Goal: Task Accomplishment & Management: Use online tool/utility

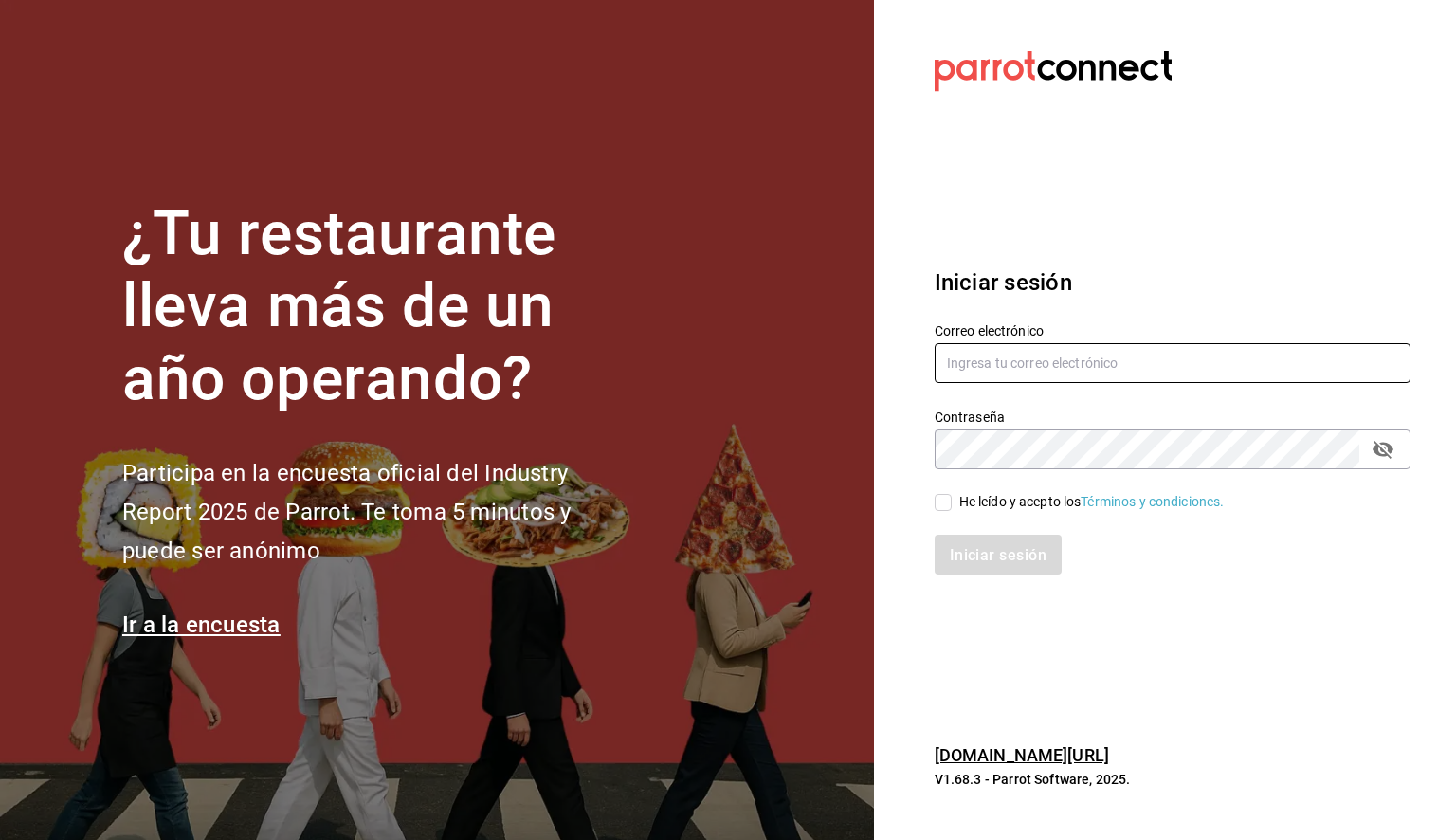
click at [1022, 364] on input "text" at bounding box center [1172, 363] width 475 height 40
paste input "daniela.aguilera@grupocosteno.com"
type input "daniela.aguilera@grupocosteno.com"
click at [948, 501] on input "He leído y acepto los Términos y condiciones." at bounding box center [943, 502] width 17 height 17
checkbox input "true"
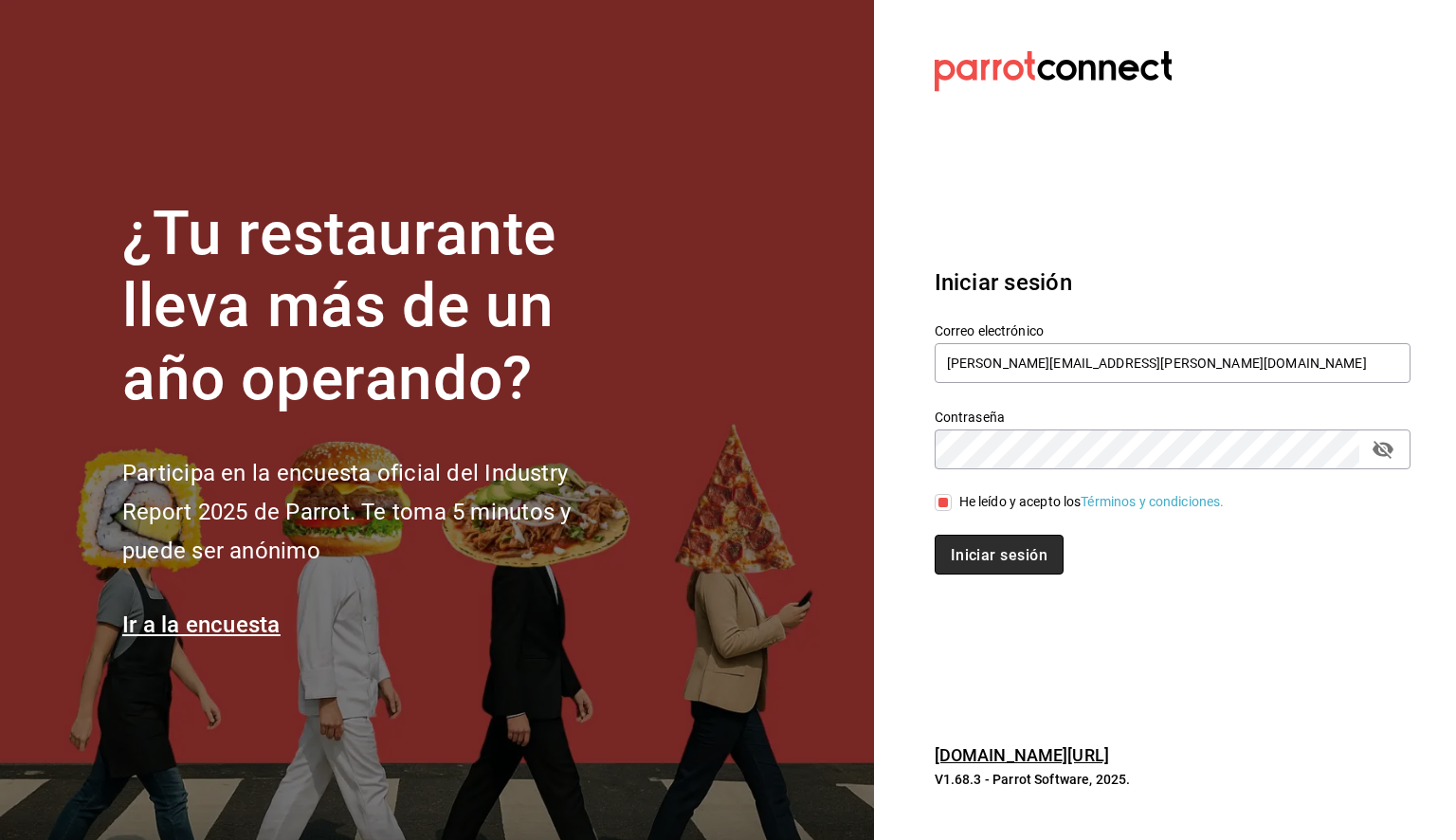
click at [984, 550] on font "Iniciar sesión" at bounding box center [999, 555] width 96 height 18
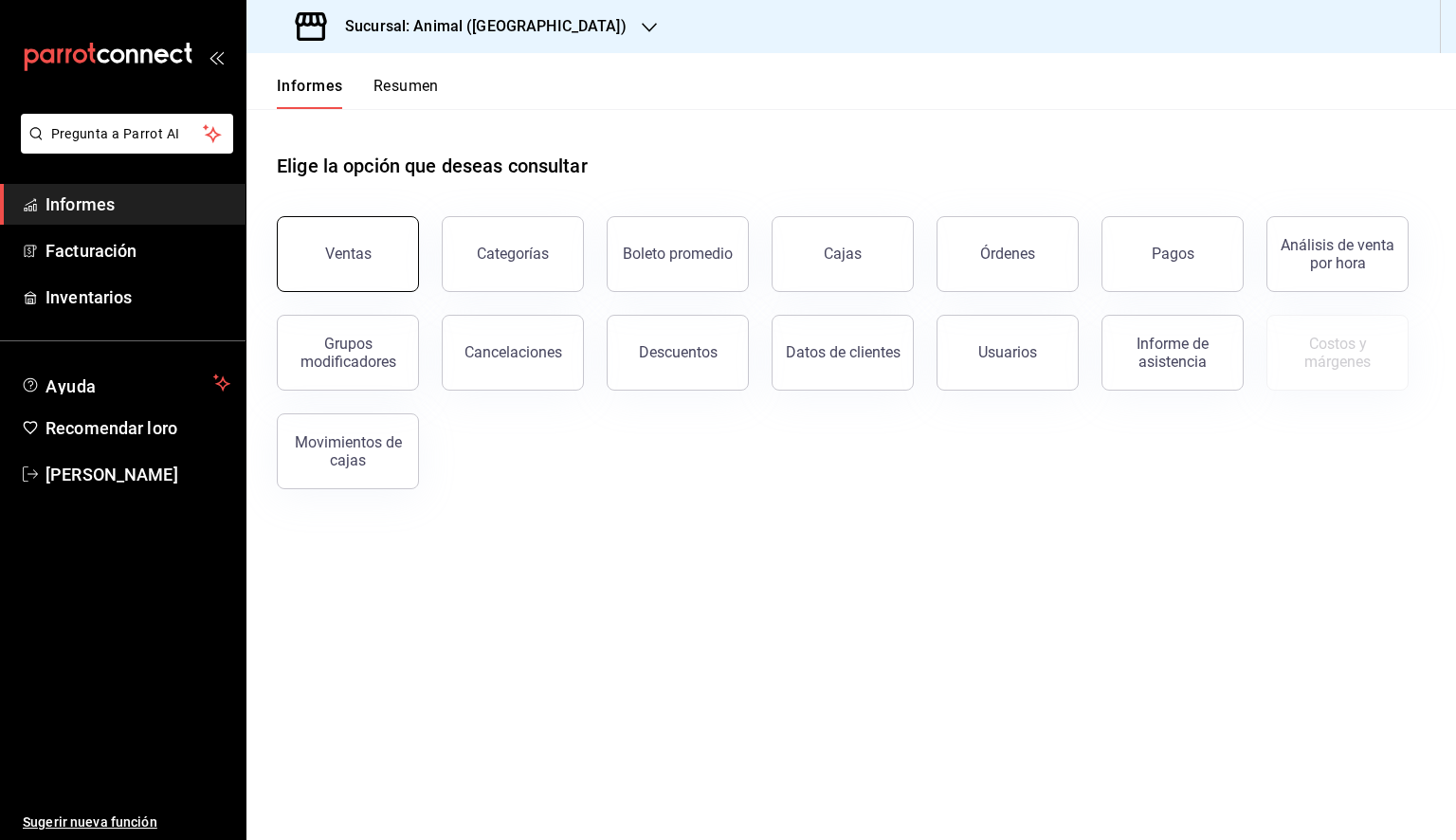
click at [357, 249] on font "Ventas" at bounding box center [348, 254] width 46 height 18
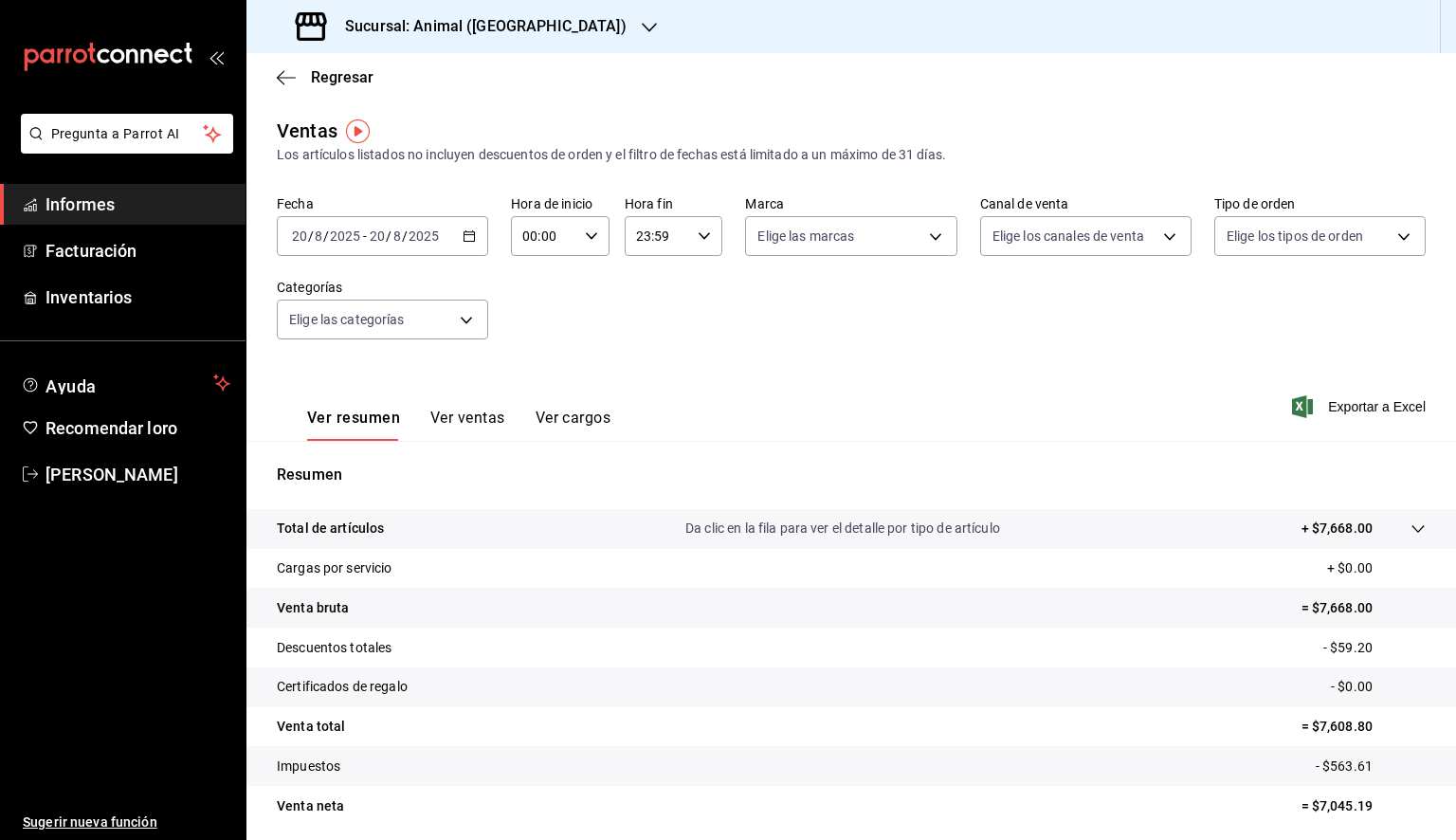
click at [470, 237] on icon "button" at bounding box center [470, 236] width 13 height 14
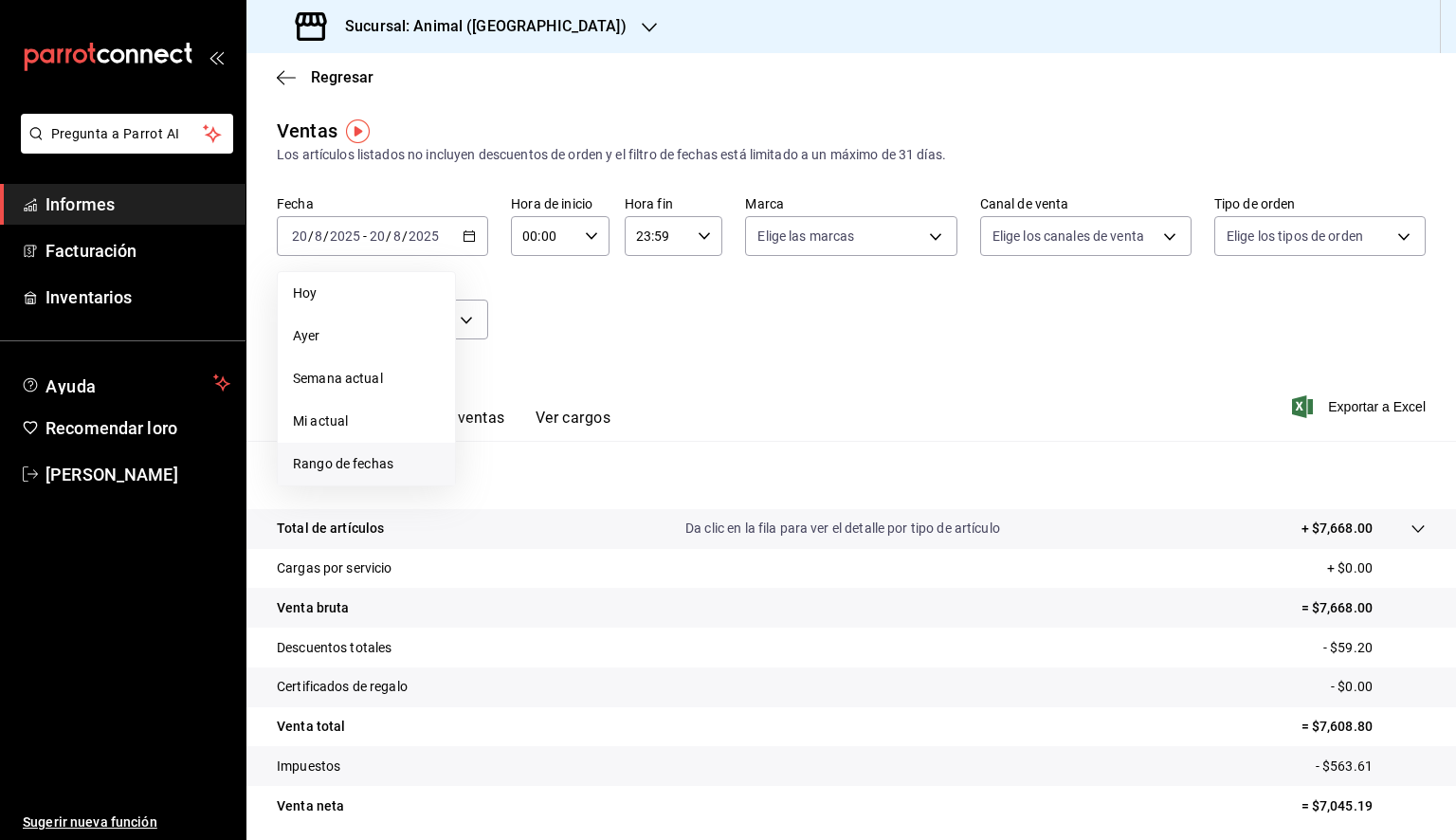
click at [346, 463] on font "Rango de fechas" at bounding box center [343, 464] width 100 height 15
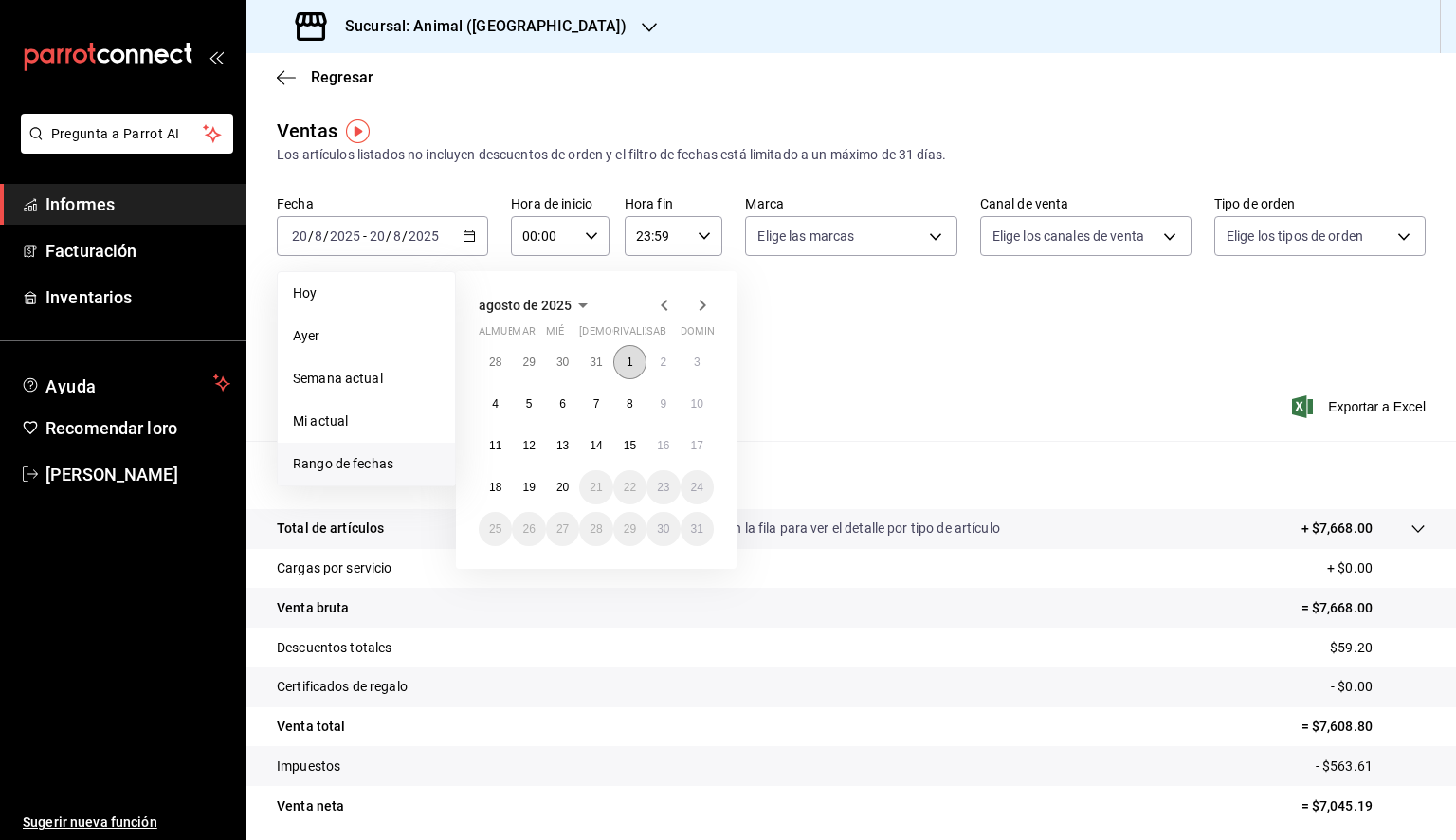
click at [622, 360] on button "1" at bounding box center [630, 362] width 33 height 34
click at [557, 484] on font "20" at bounding box center [562, 487] width 13 height 14
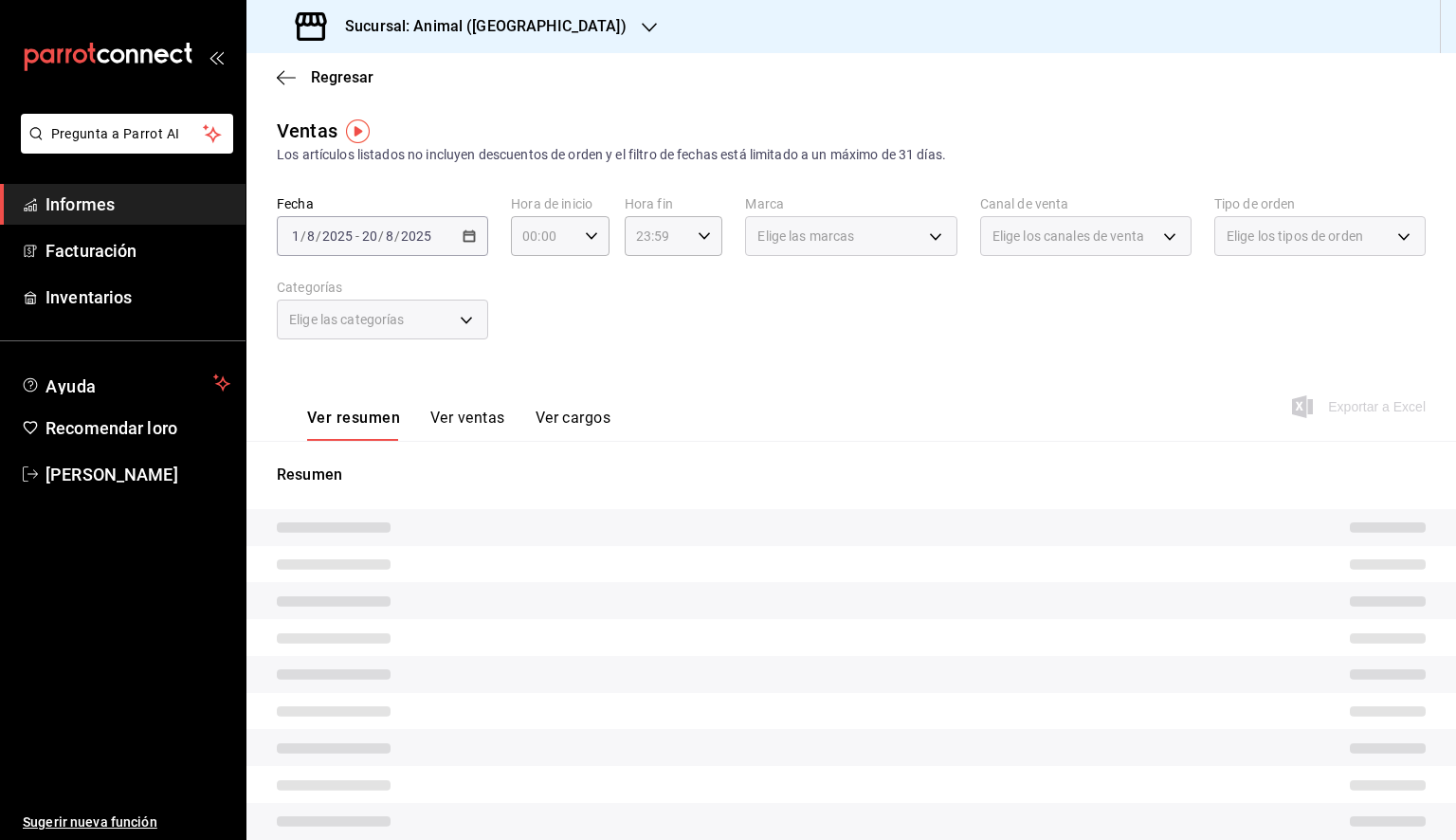
click at [642, 22] on icon "button" at bounding box center [650, 28] width 15 height 15
click at [311, 117] on font "Mochomos (Tijuana)" at bounding box center [323, 124] width 124 height 15
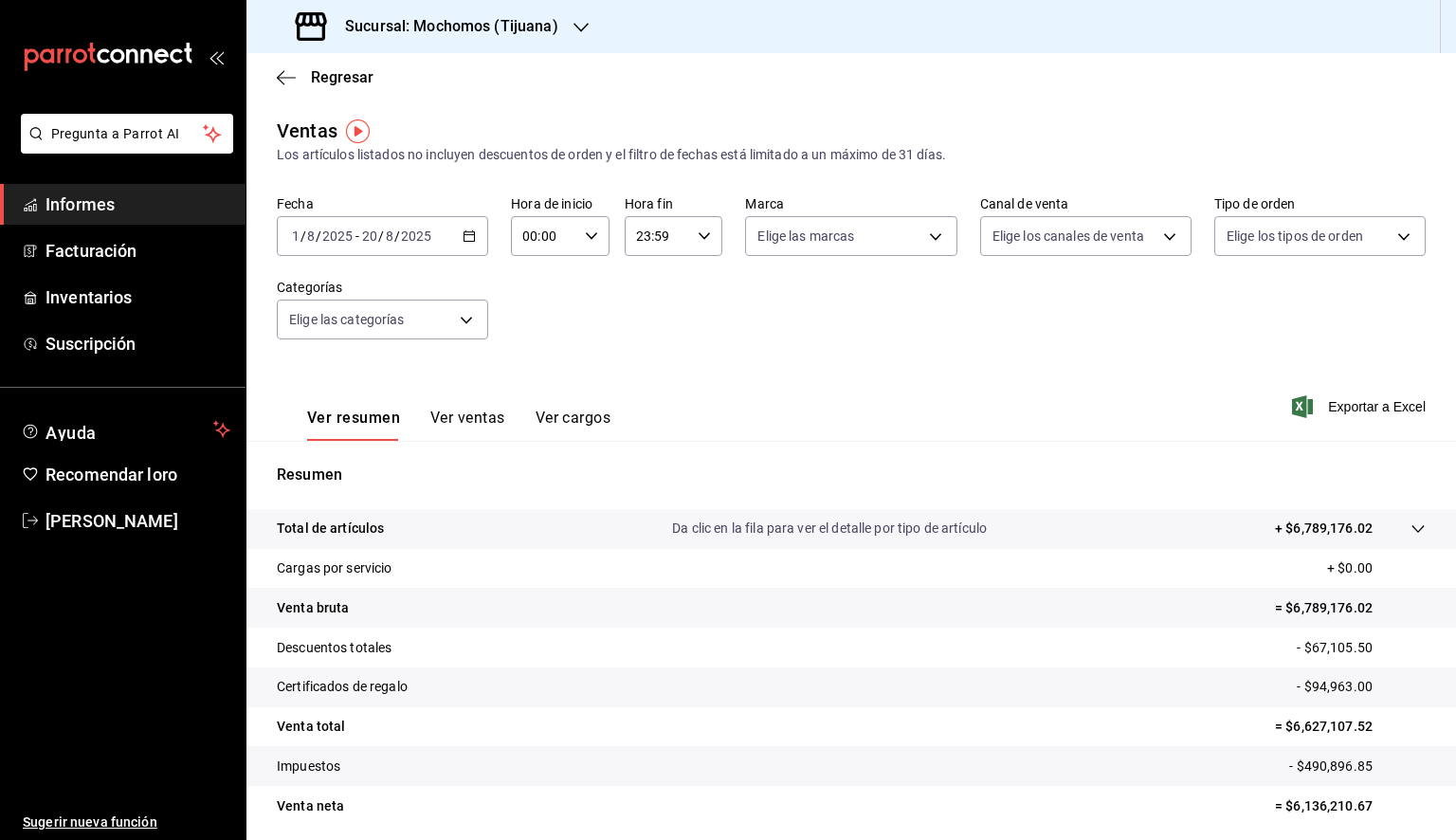
click at [576, 250] on div "00:00 Hora de inicio" at bounding box center [560, 235] width 98 height 40
click at [536, 320] on font "05" at bounding box center [533, 322] width 15 height 15
type input "05:00"
click at [698, 243] on div at bounding box center [728, 420] width 1456 height 840
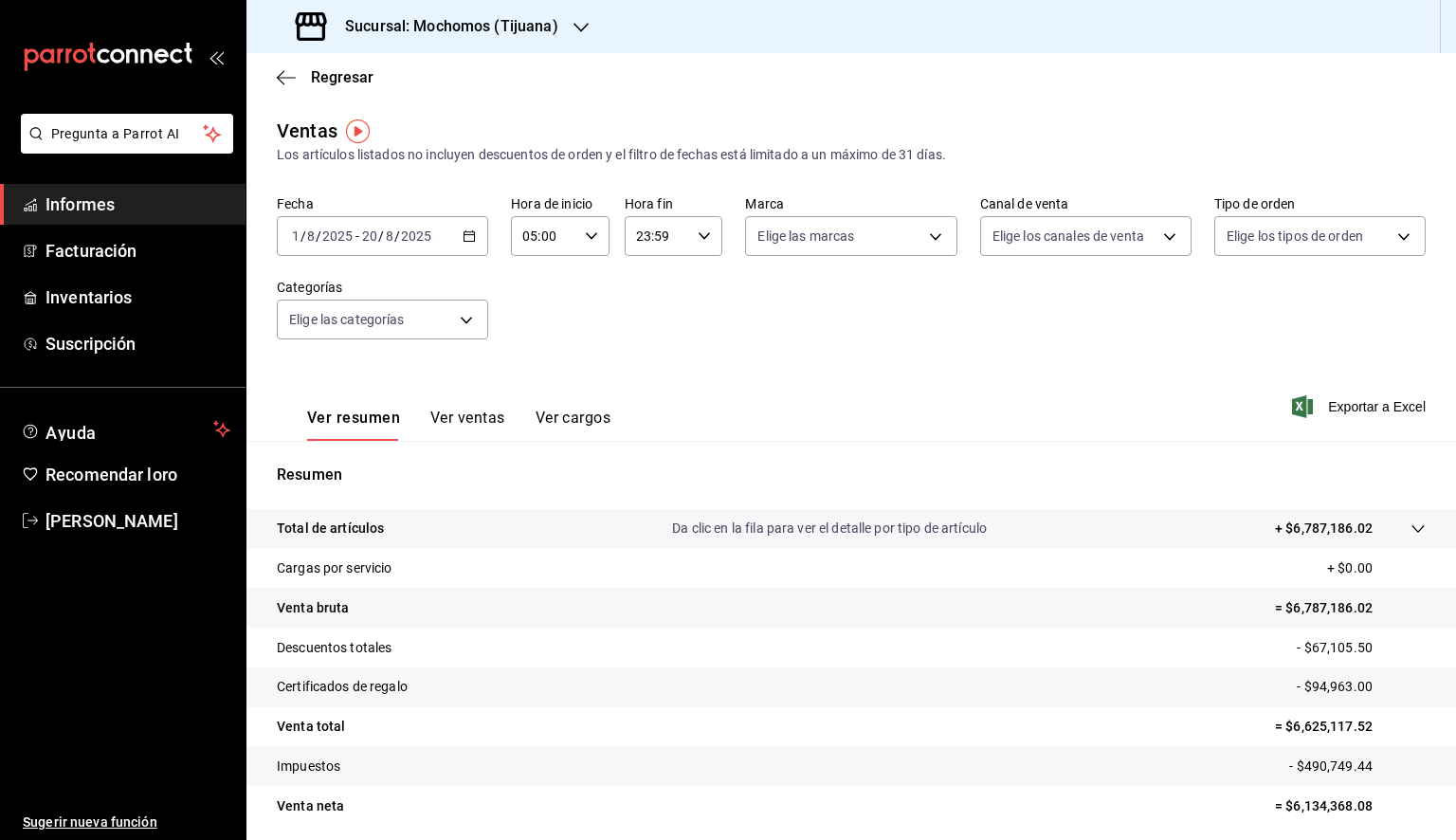
click at [695, 244] on div "23:59 Hora fin" at bounding box center [674, 235] width 98 height 40
click at [646, 319] on font "05" at bounding box center [645, 322] width 15 height 15
click at [694, 283] on font "00" at bounding box center [693, 285] width 15 height 15
type input "05:00"
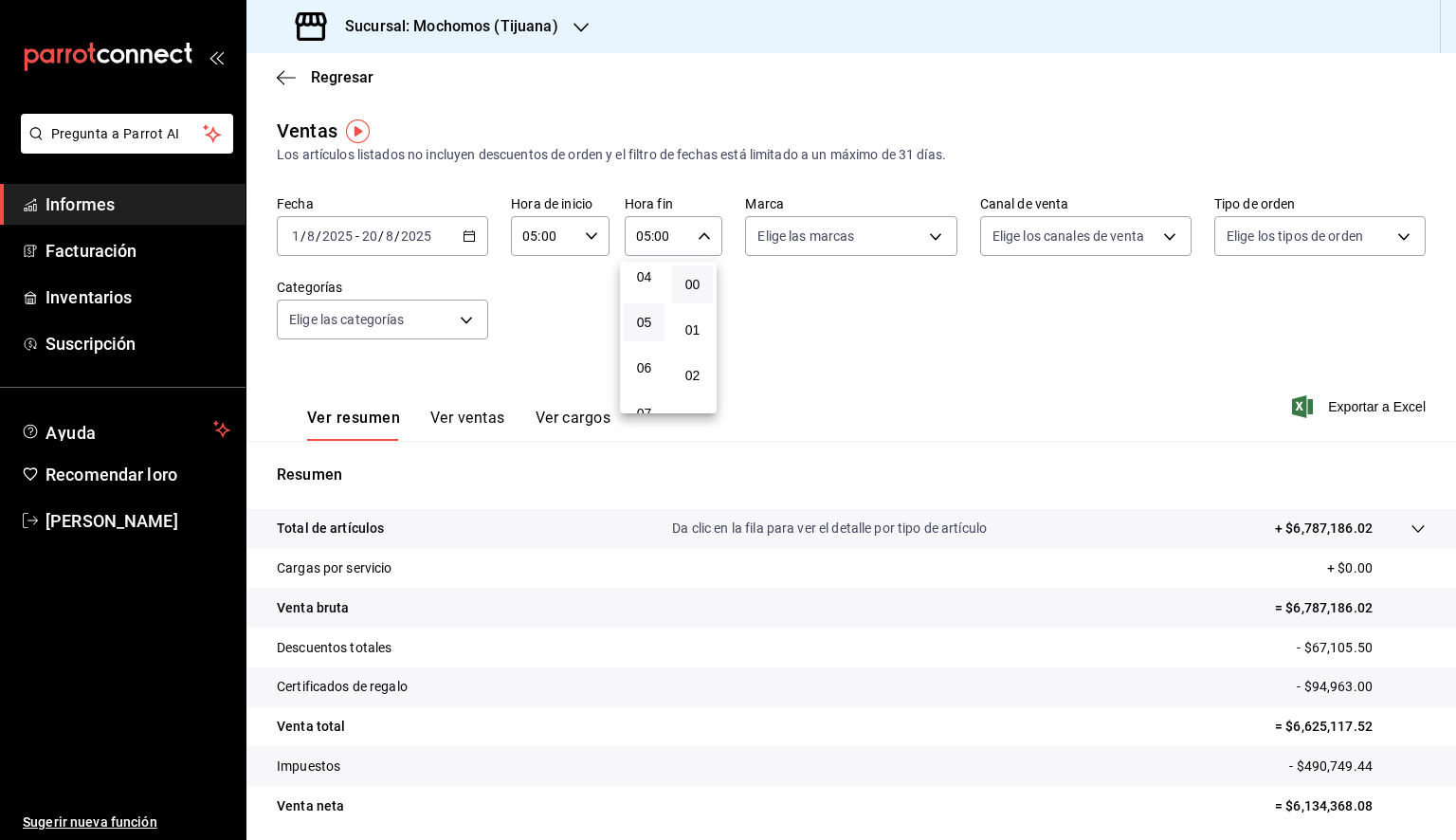
click at [822, 256] on div at bounding box center [728, 420] width 1456 height 840
click at [830, 252] on body "Pregunta a Parrot AI Informes Facturación Inventarios Suscripción Ayuda Recomen…" at bounding box center [728, 420] width 1456 height 840
click at [810, 304] on font "Ver todos" at bounding box center [821, 310] width 58 height 15
type input "c300ab0f-4e96-434a-ab79-9fec8b673c9f"
checkbox input "true"
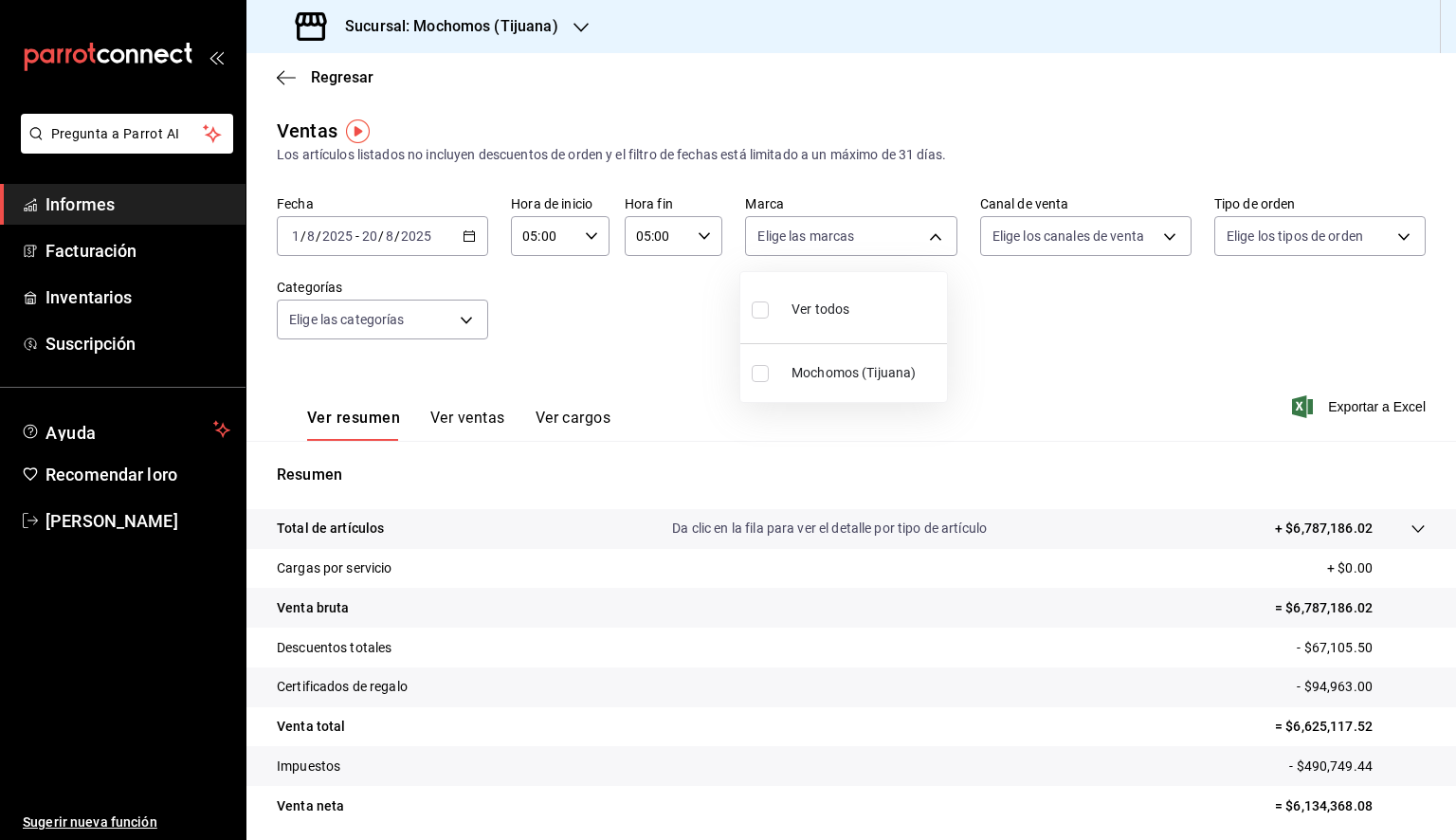
checkbox input "true"
click at [1152, 332] on div at bounding box center [728, 420] width 1456 height 840
click at [1361, 410] on font "Exportar a Excel" at bounding box center [1376, 407] width 97 height 15
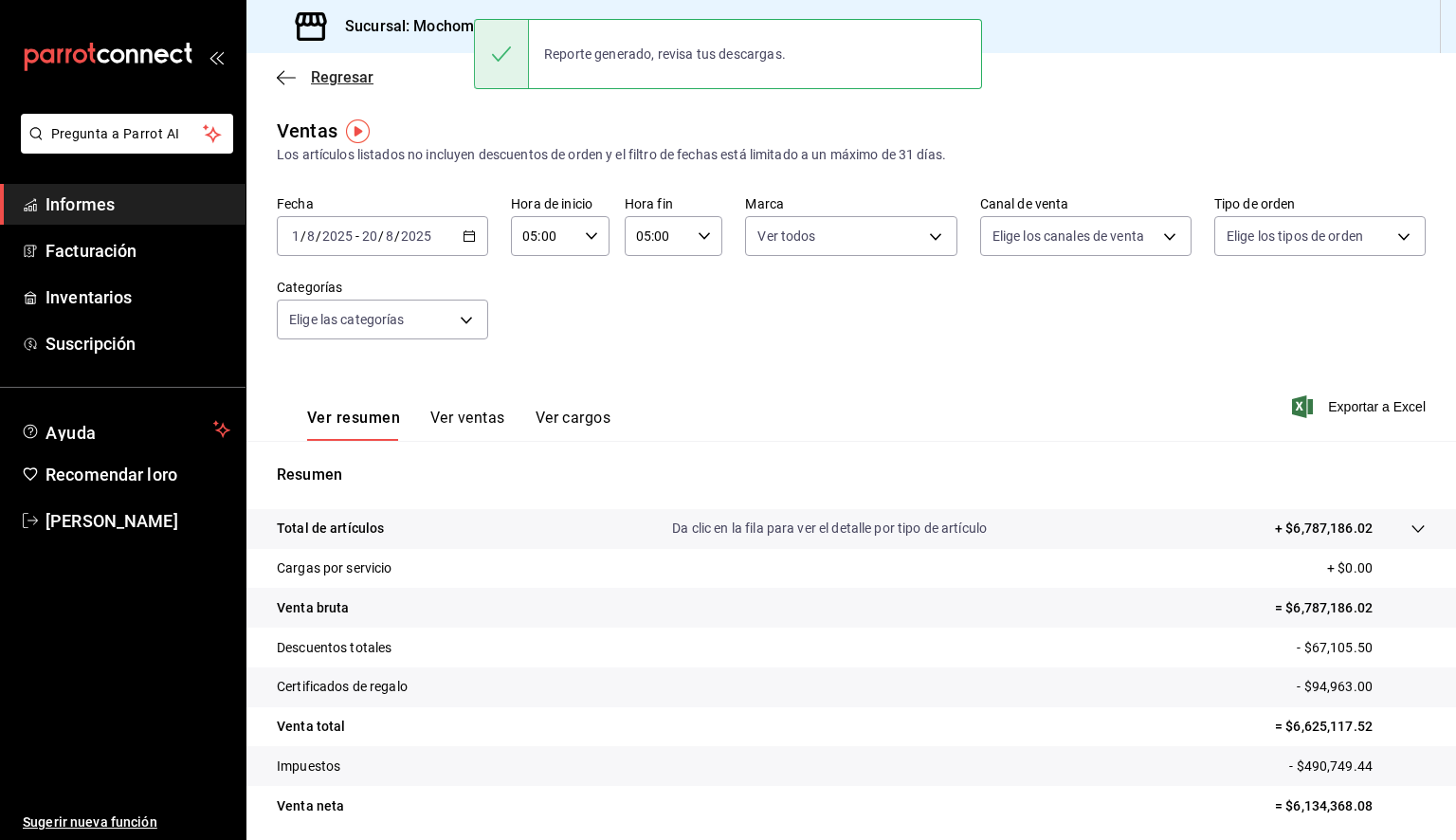
click at [292, 78] on icon "button" at bounding box center [286, 77] width 19 height 1
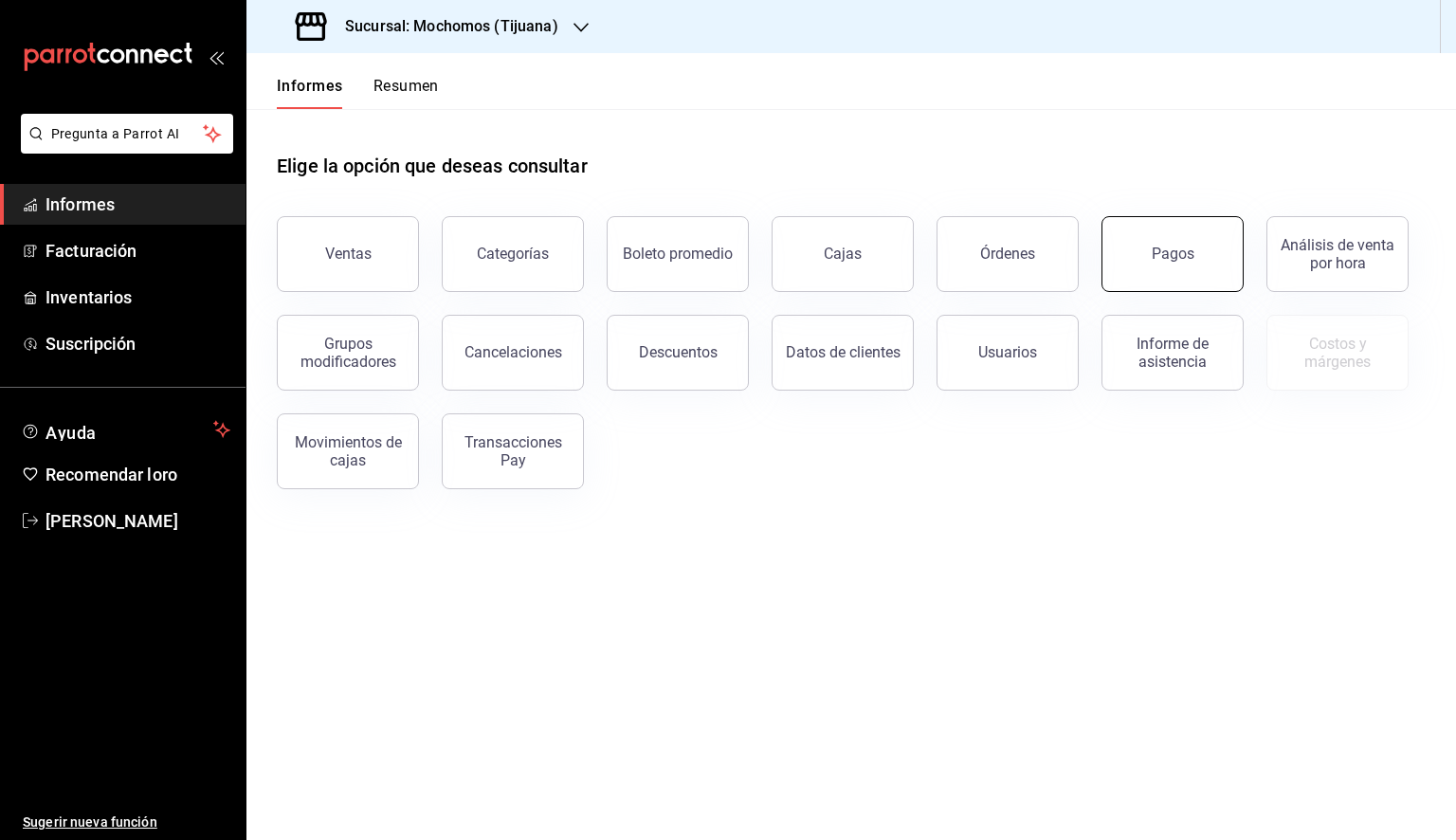
click at [1160, 236] on button "Pagos" at bounding box center [1172, 254] width 142 height 76
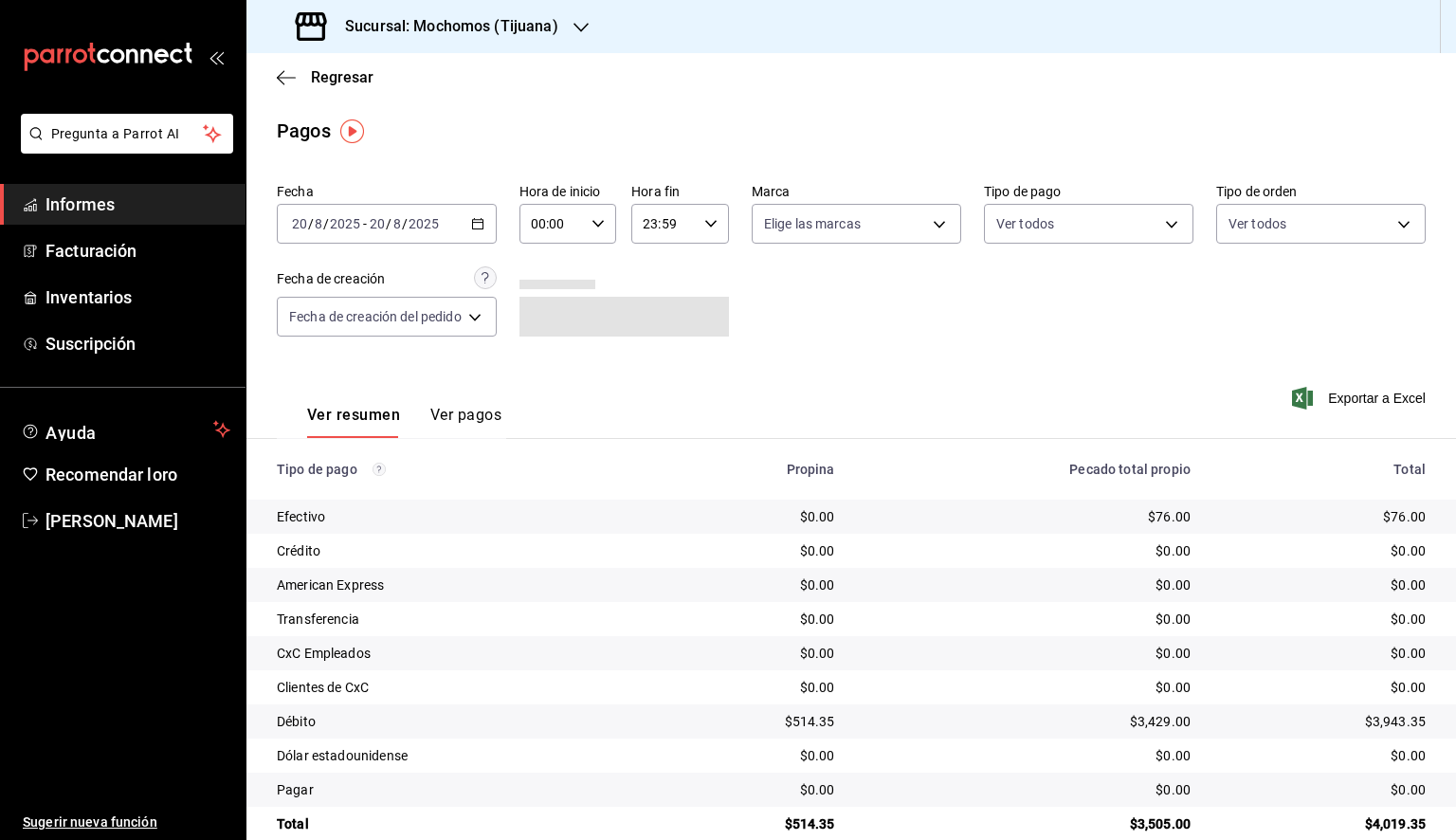
click at [477, 225] on icon "button" at bounding box center [478, 224] width 13 height 14
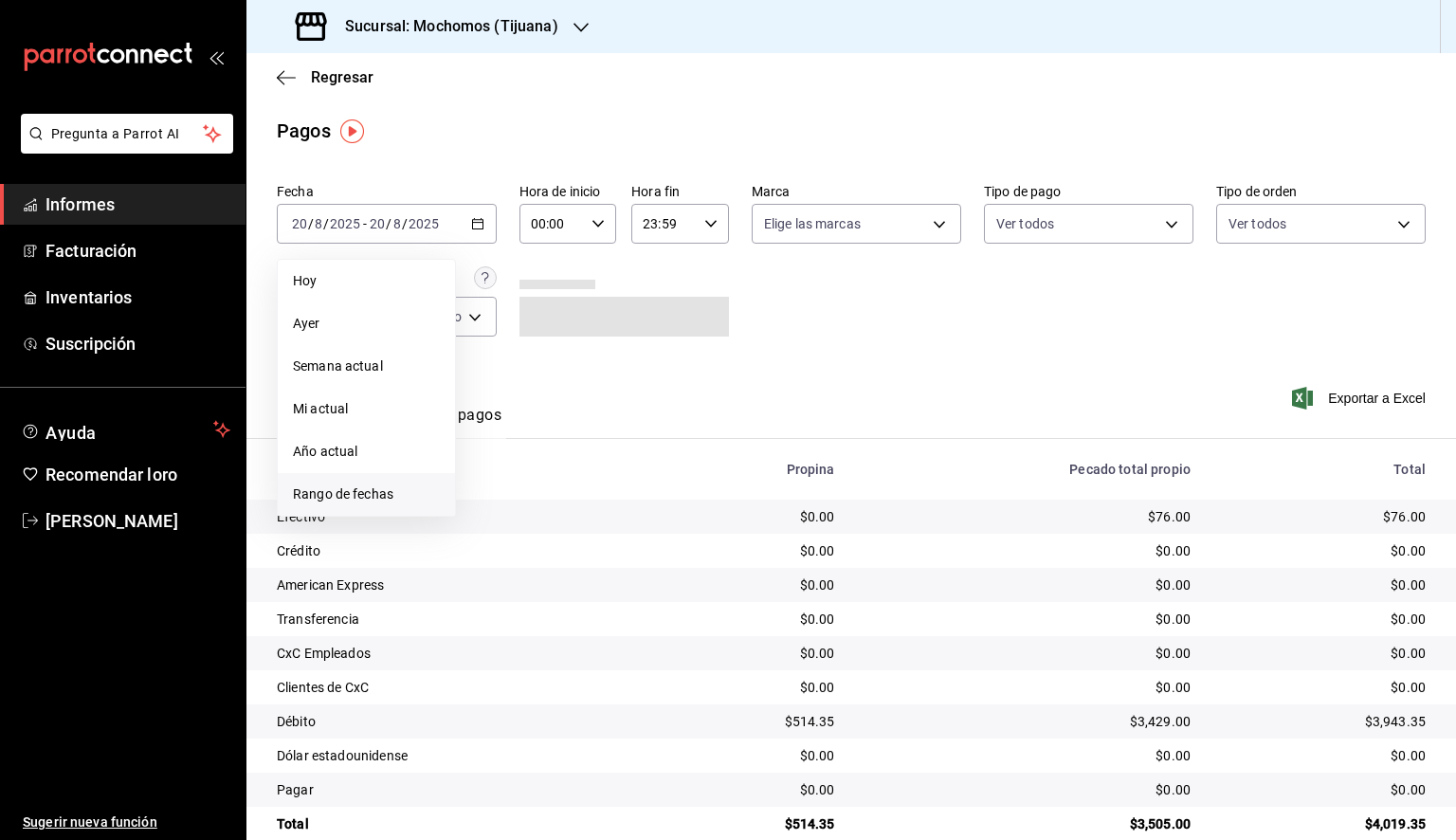
click at [369, 499] on font "Rango de fechas" at bounding box center [343, 494] width 100 height 15
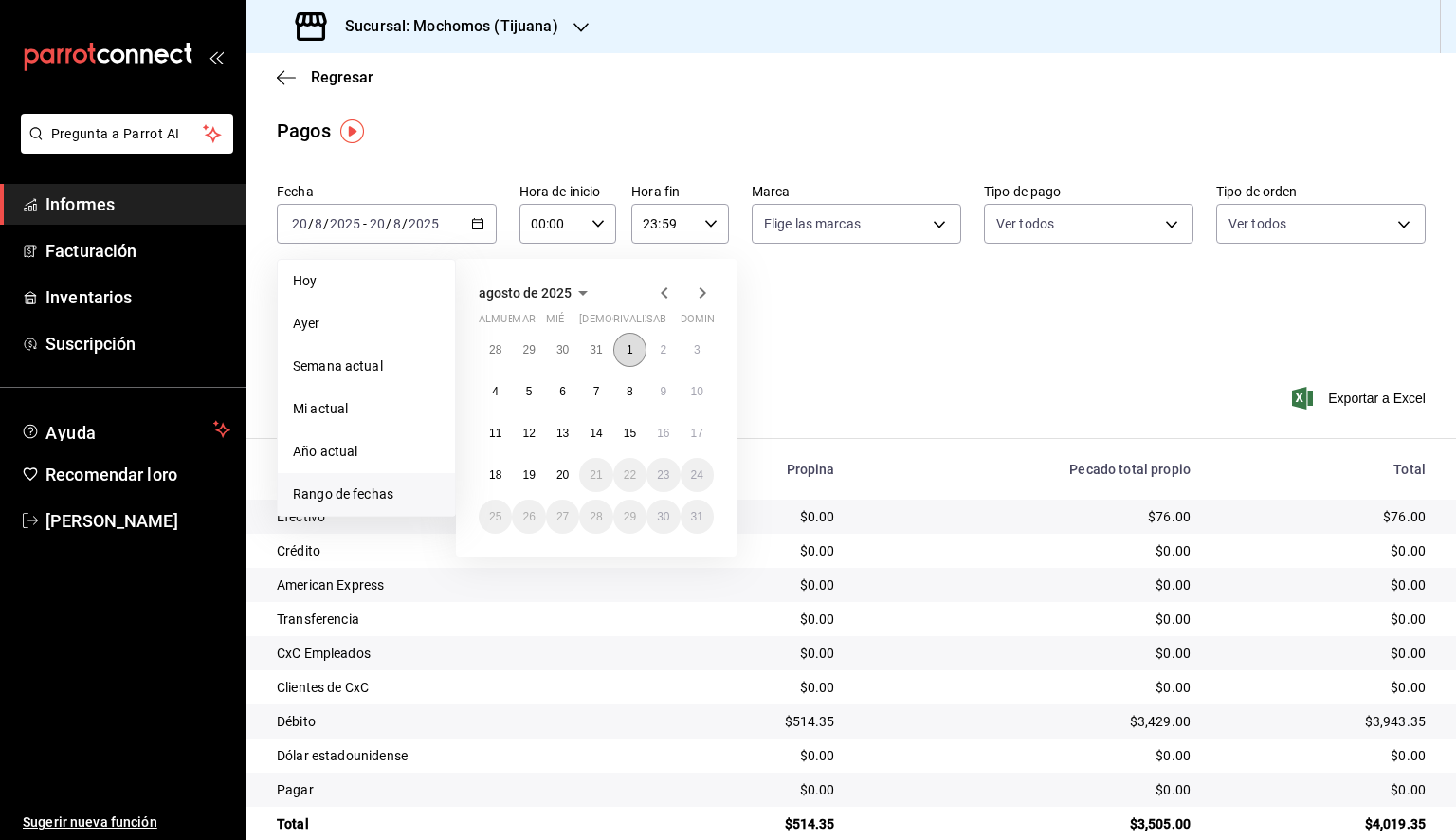
click at [637, 353] on button "1" at bounding box center [630, 349] width 33 height 34
click at [573, 475] on button "20" at bounding box center [562, 474] width 33 height 34
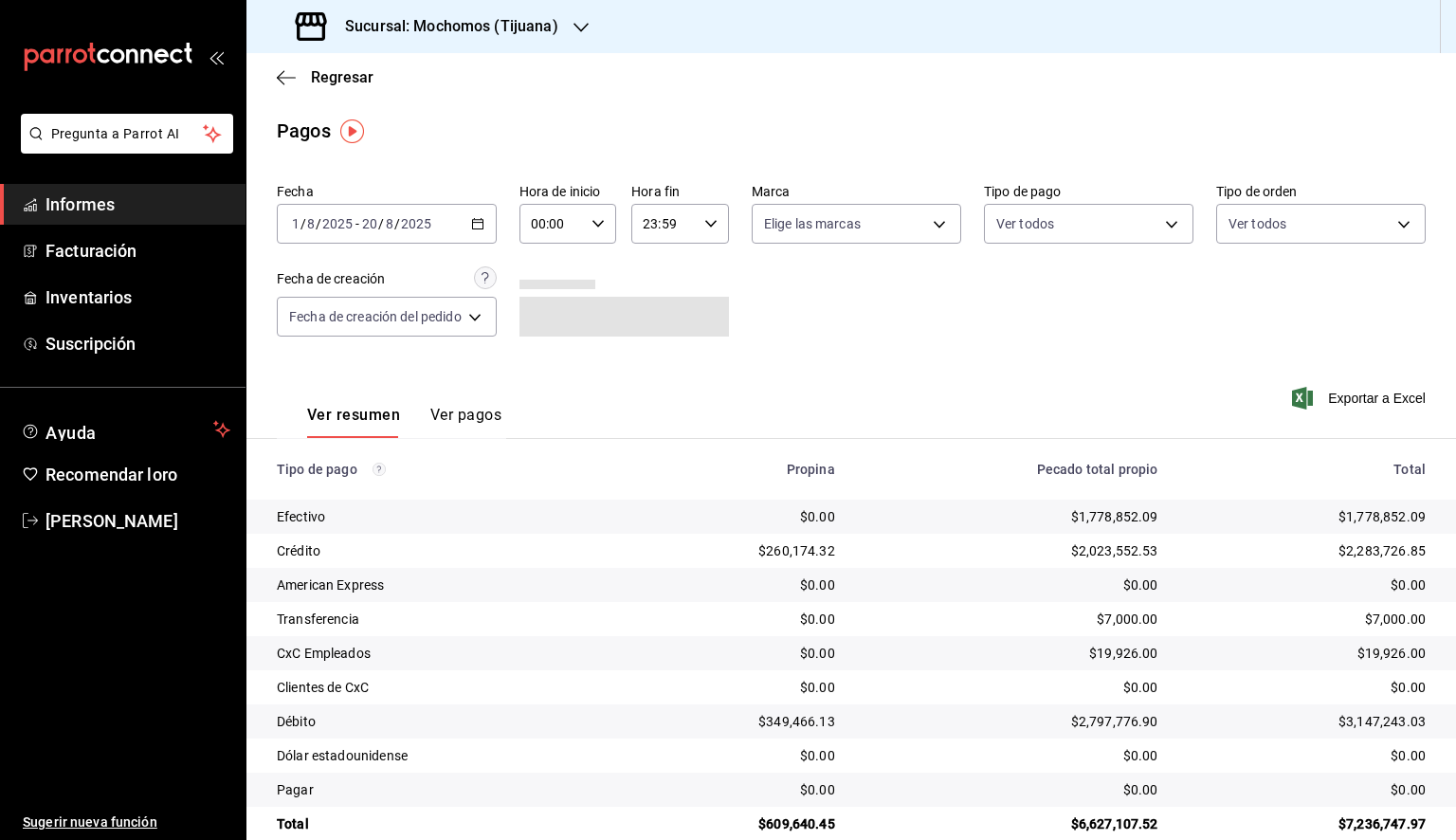
click at [595, 233] on div "00:00 Hora de inicio" at bounding box center [568, 223] width 97 height 40
click at [546, 312] on font "05" at bounding box center [546, 311] width 15 height 15
type input "05:00"
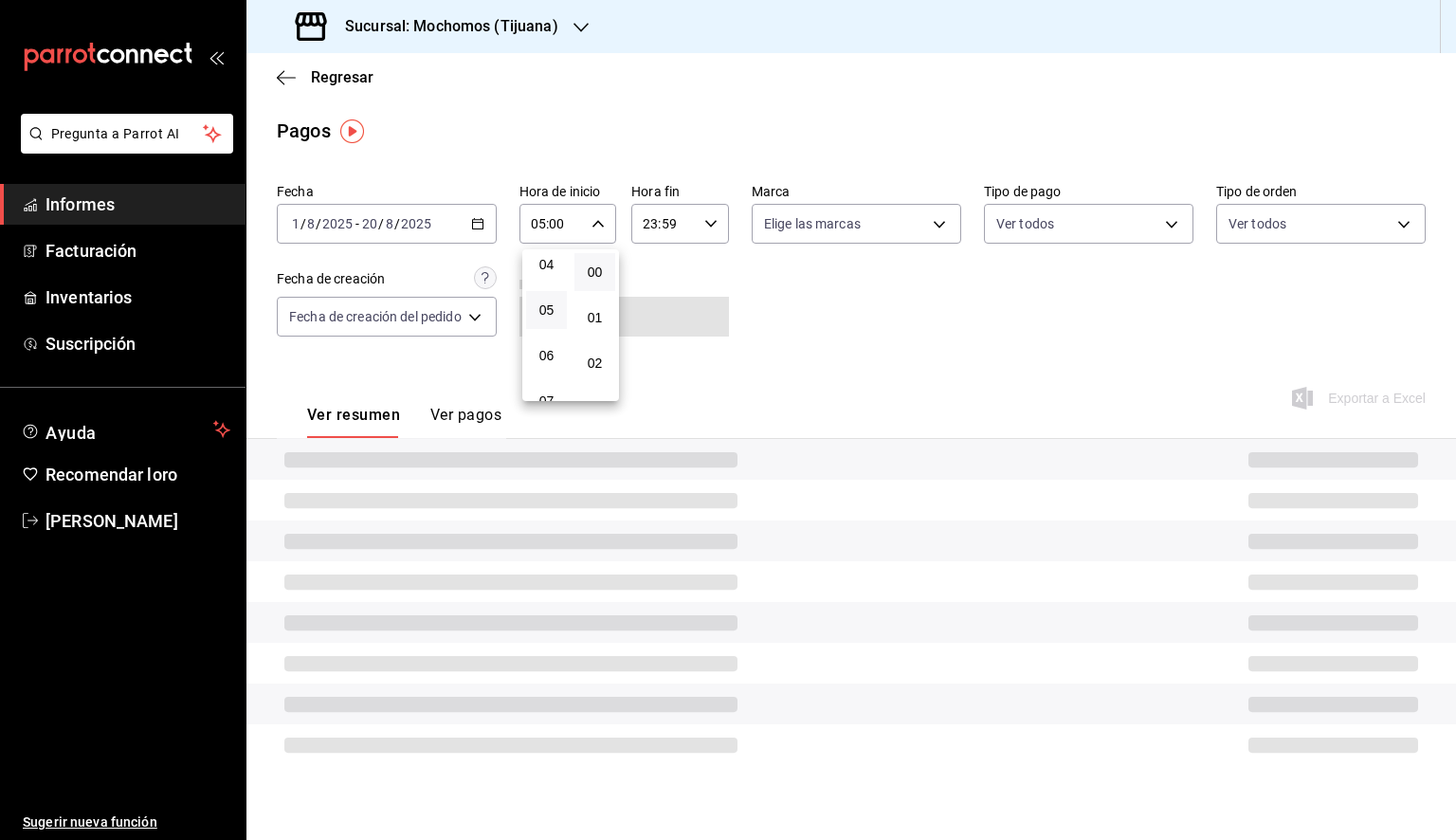
click at [690, 224] on div at bounding box center [728, 420] width 1456 height 840
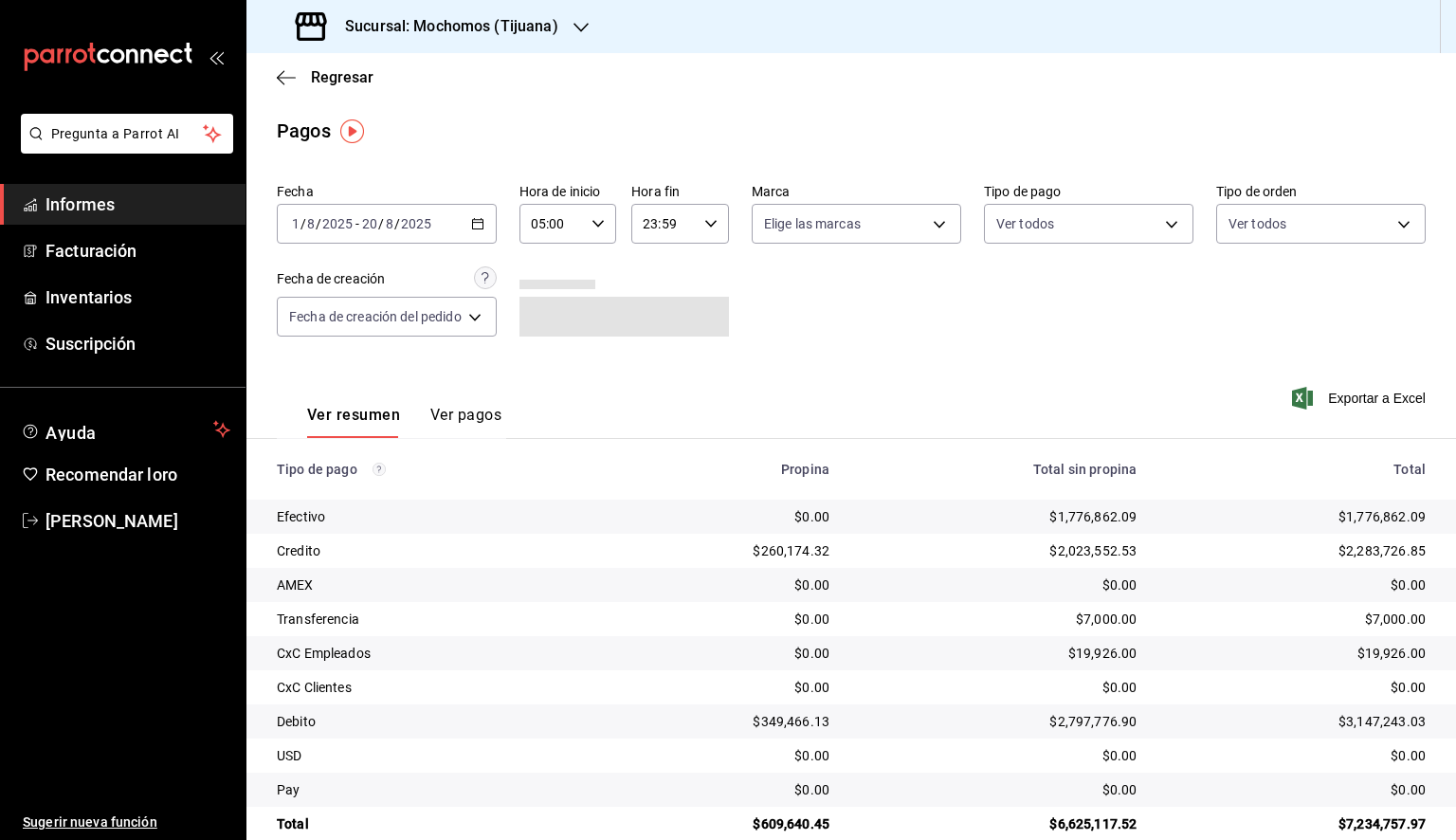
click at [704, 226] on div "23:59 Hora fin" at bounding box center [680, 223] width 97 height 40
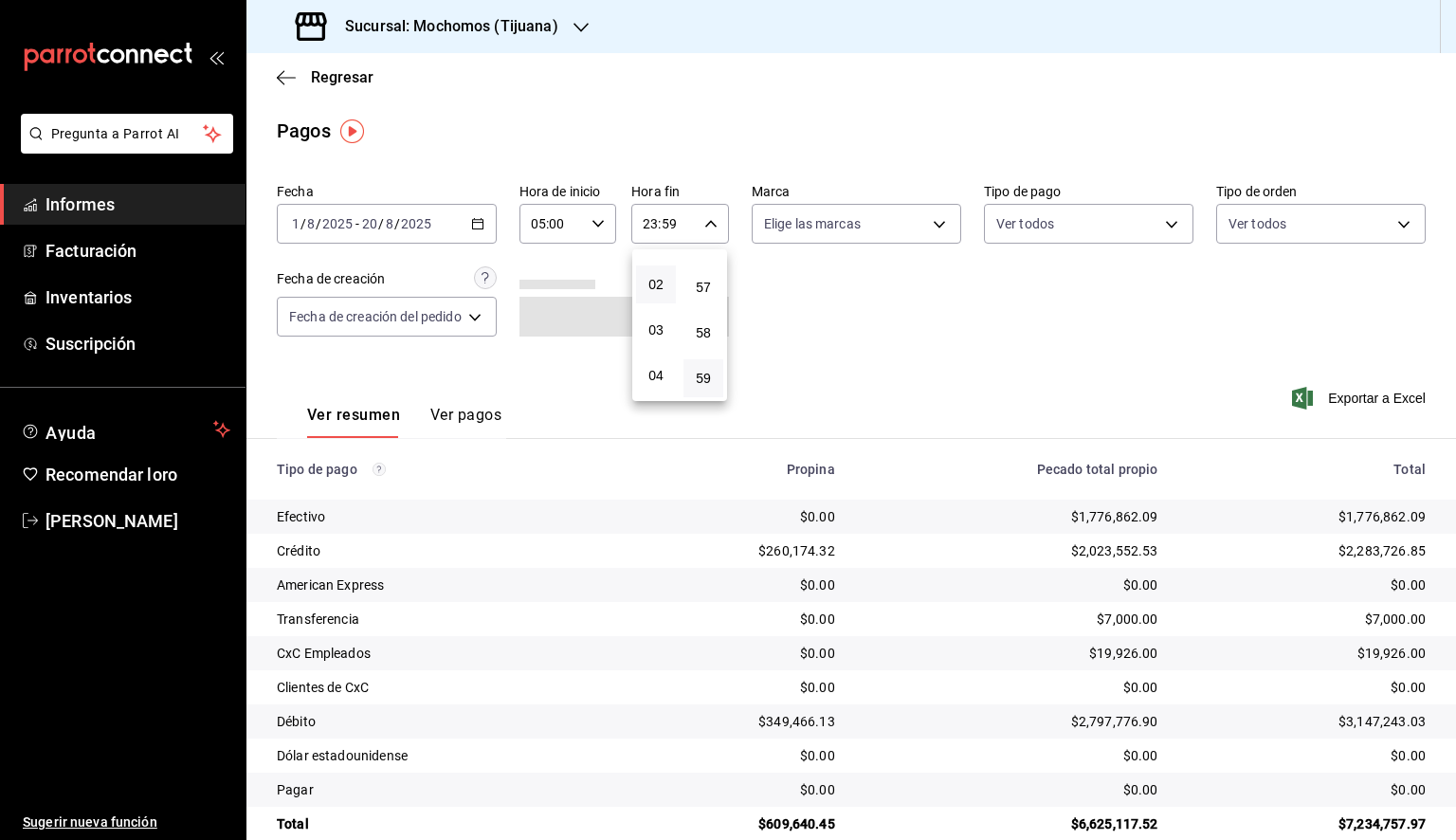
scroll to position [190, 0]
click at [656, 309] on font "05" at bounding box center [656, 311] width 15 height 15
click at [705, 279] on font "00" at bounding box center [707, 272] width 15 height 15
type input "05:00"
click at [895, 227] on div at bounding box center [728, 420] width 1456 height 840
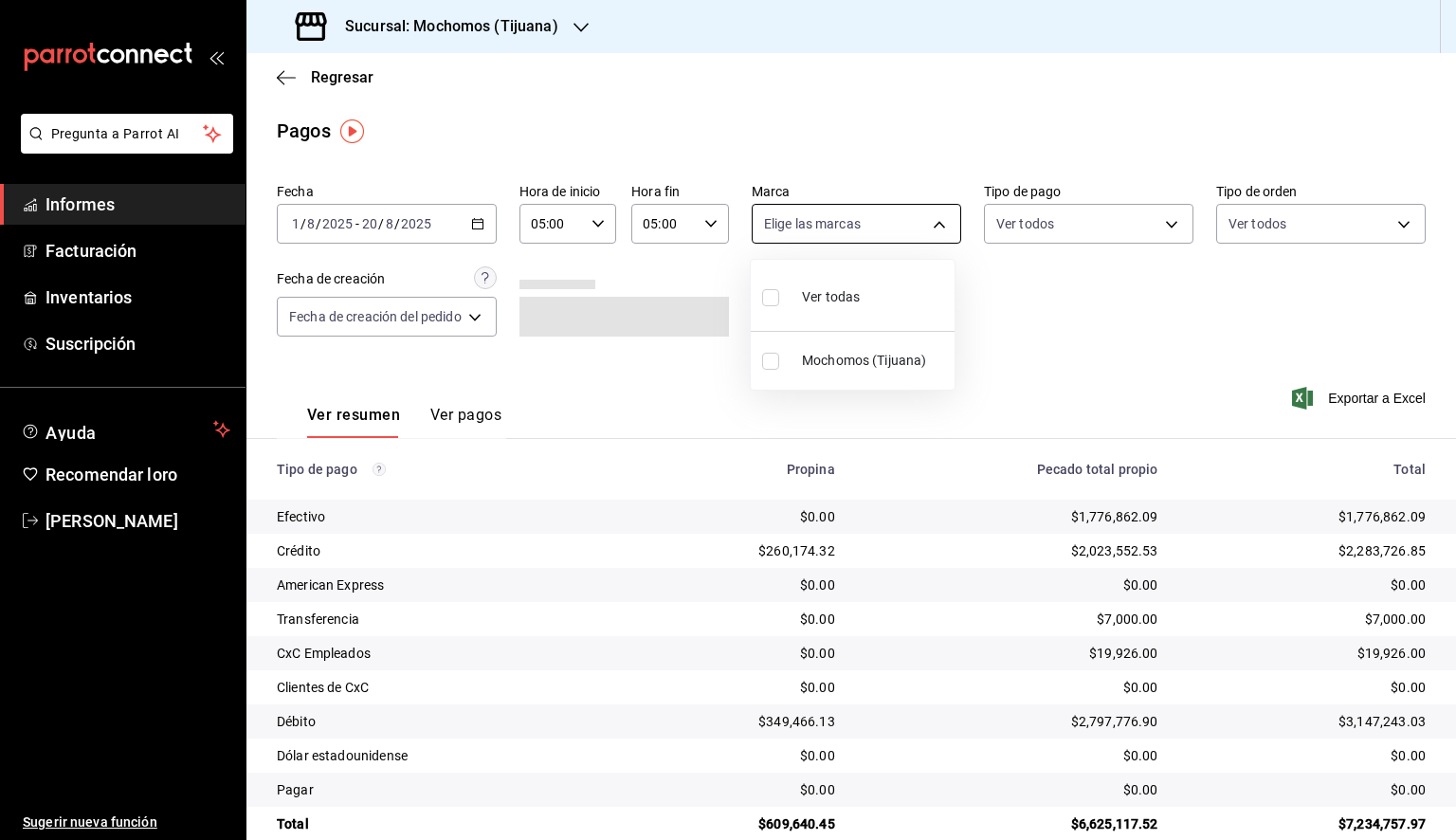
click at [891, 229] on body "Pregunta a Parrot AI Informes Facturación Inventarios Suscripción Ayuda Recomen…" at bounding box center [728, 420] width 1456 height 840
click at [846, 289] on font "Ver todos" at bounding box center [831, 297] width 58 height 15
type input "c300ab0f-4e96-434a-ab79-9fec8b673c9f"
checkbox input "true"
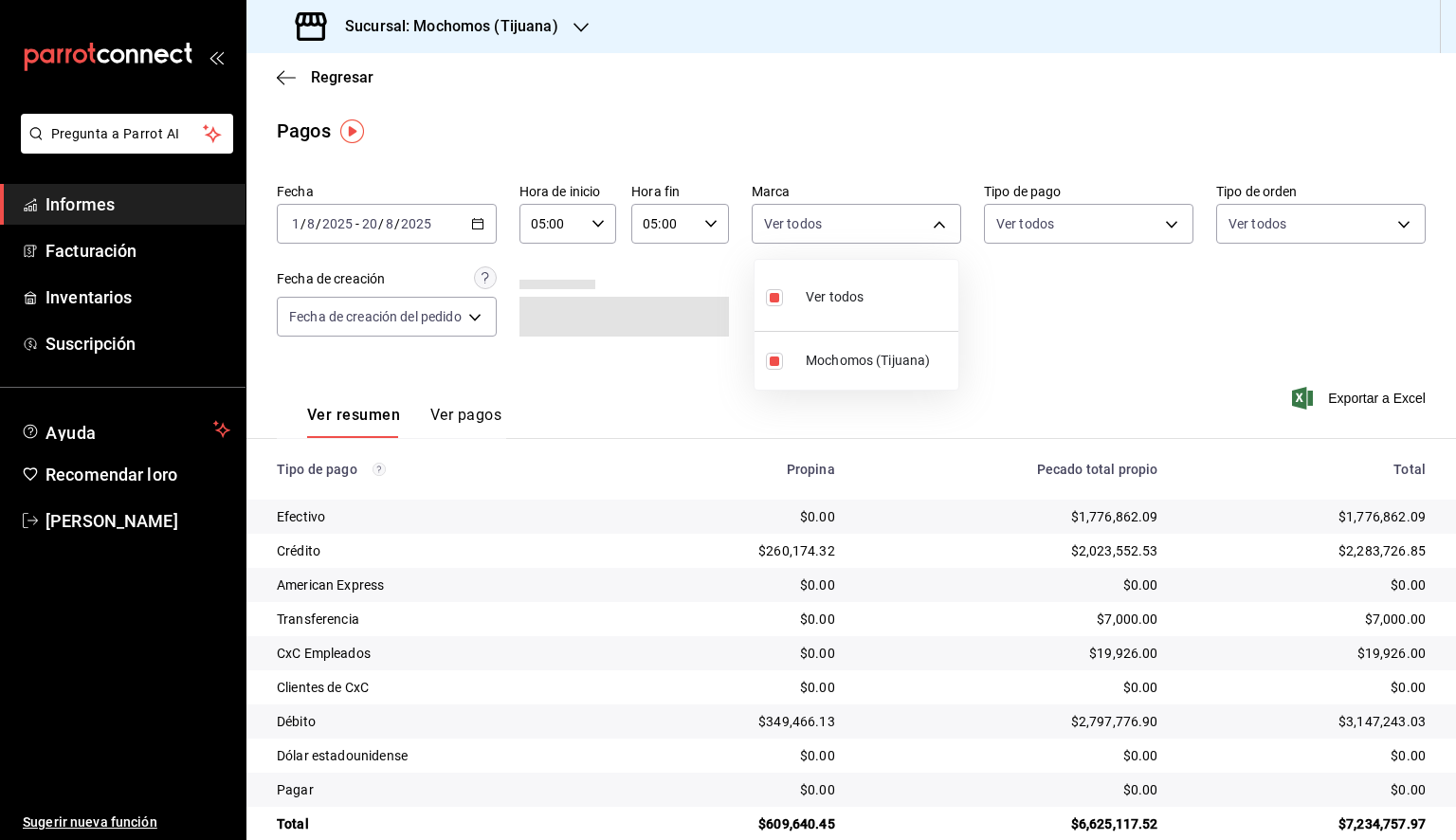
click at [1155, 313] on div at bounding box center [728, 420] width 1456 height 840
click at [1357, 400] on font "Exportar a Excel" at bounding box center [1376, 398] width 97 height 15
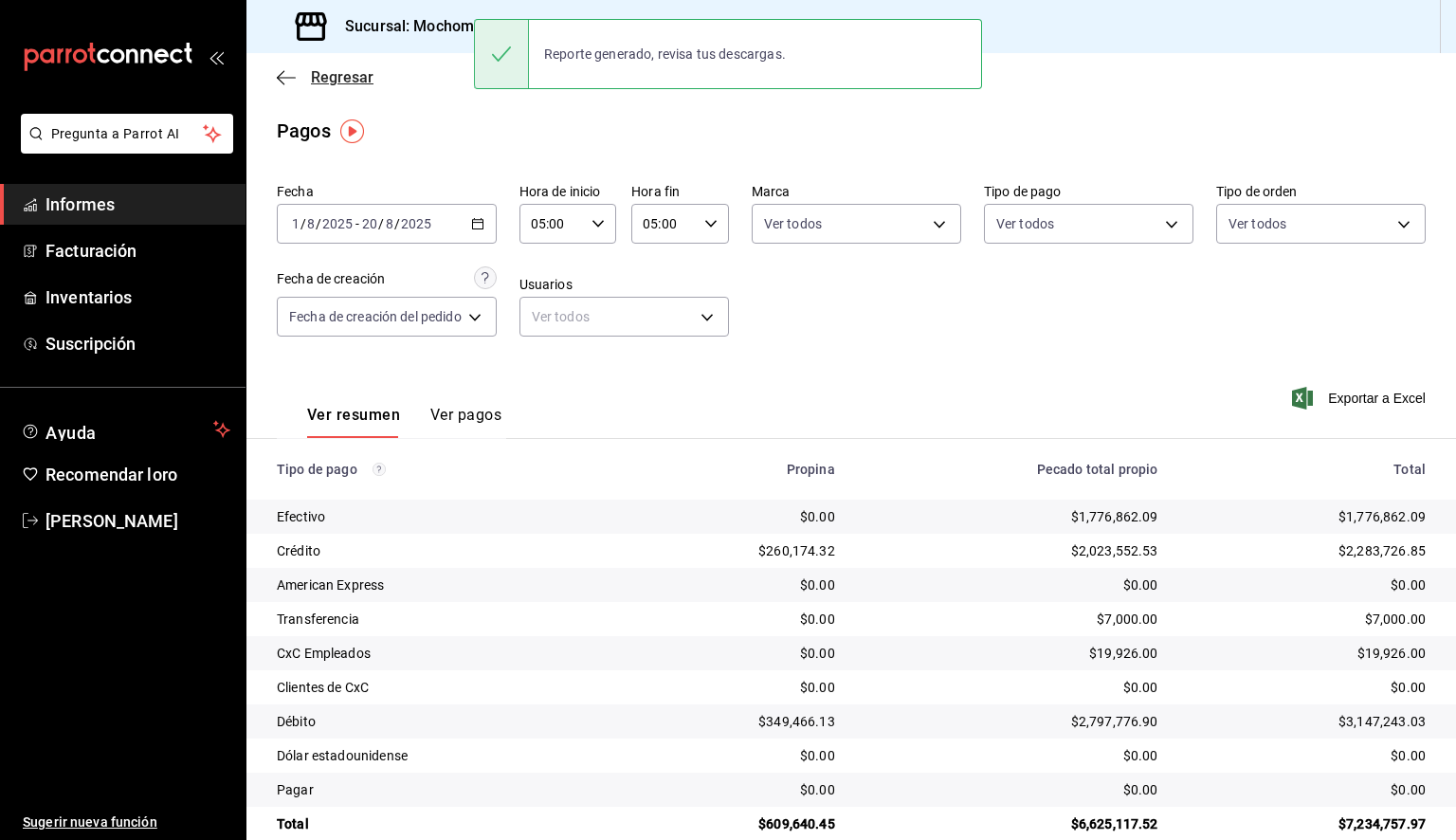
click at [284, 82] on icon "button" at bounding box center [286, 78] width 19 height 17
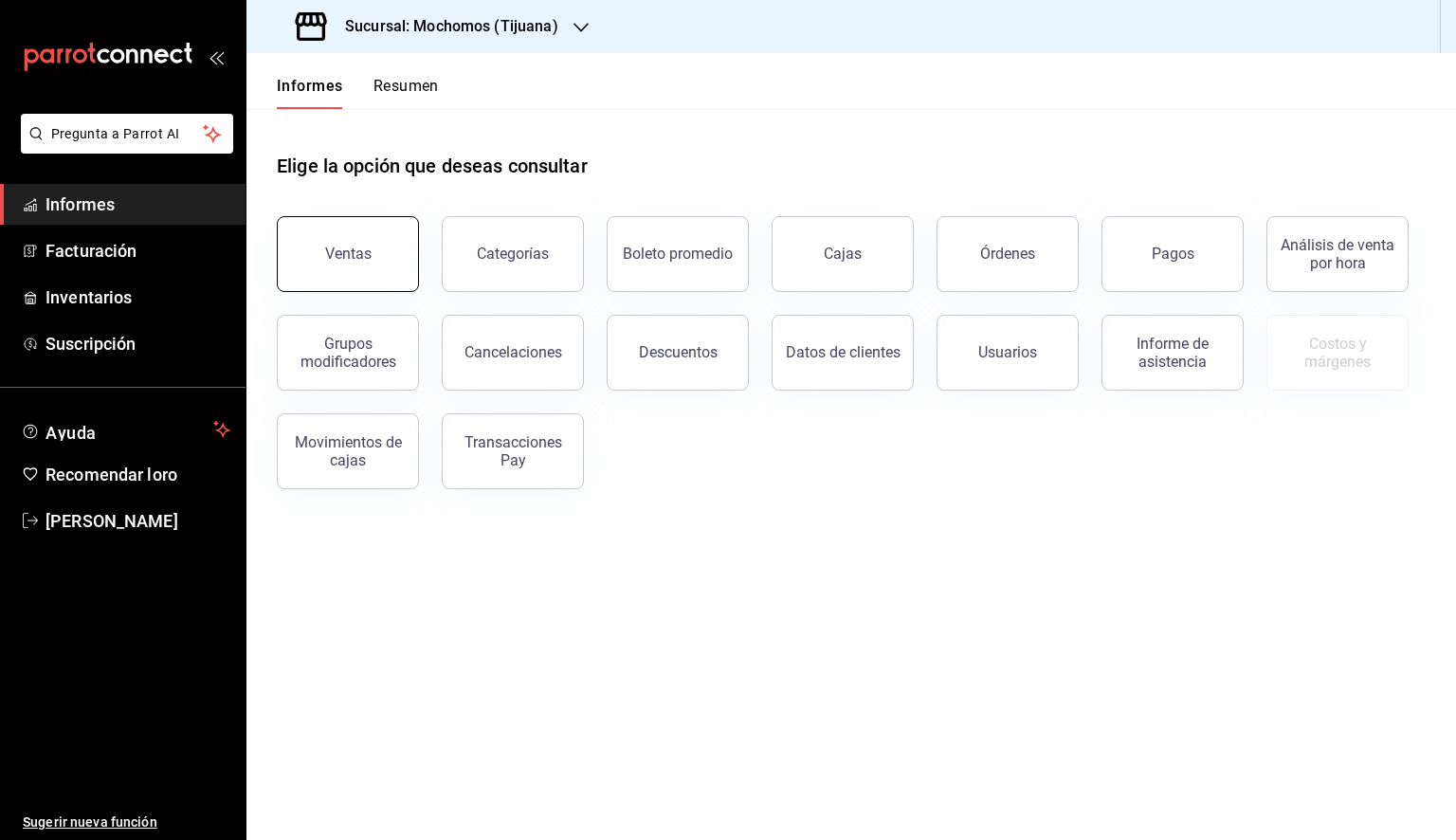
click at [402, 252] on button "Ventas" at bounding box center [347, 254] width 142 height 76
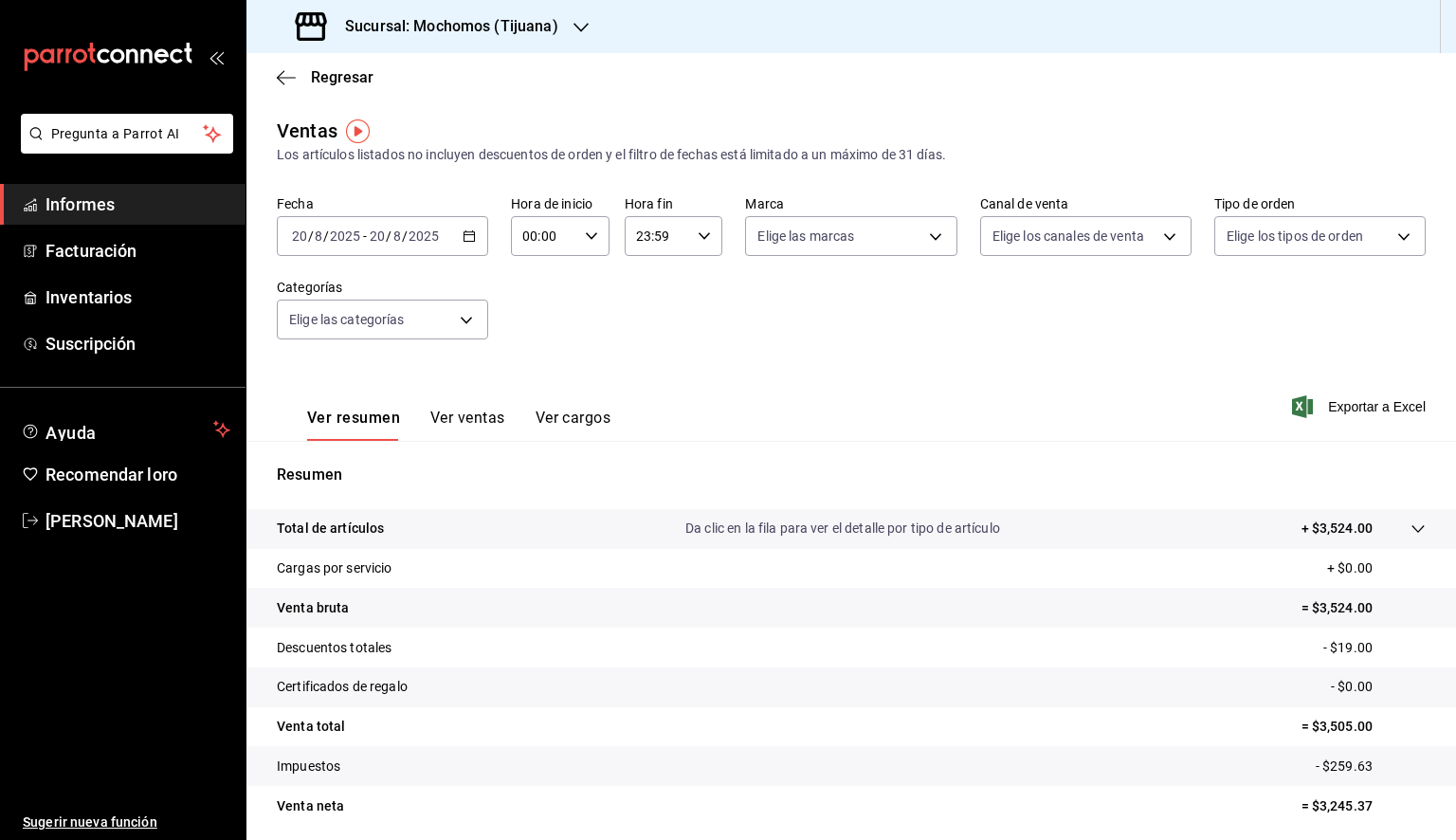
click at [566, 20] on div "Sucursal: Mochomos (Tijuana)" at bounding box center [428, 26] width 335 height 53
click at [348, 82] on font "Animal ([GEOGRAPHIC_DATA])" at bounding box center [353, 82] width 184 height 15
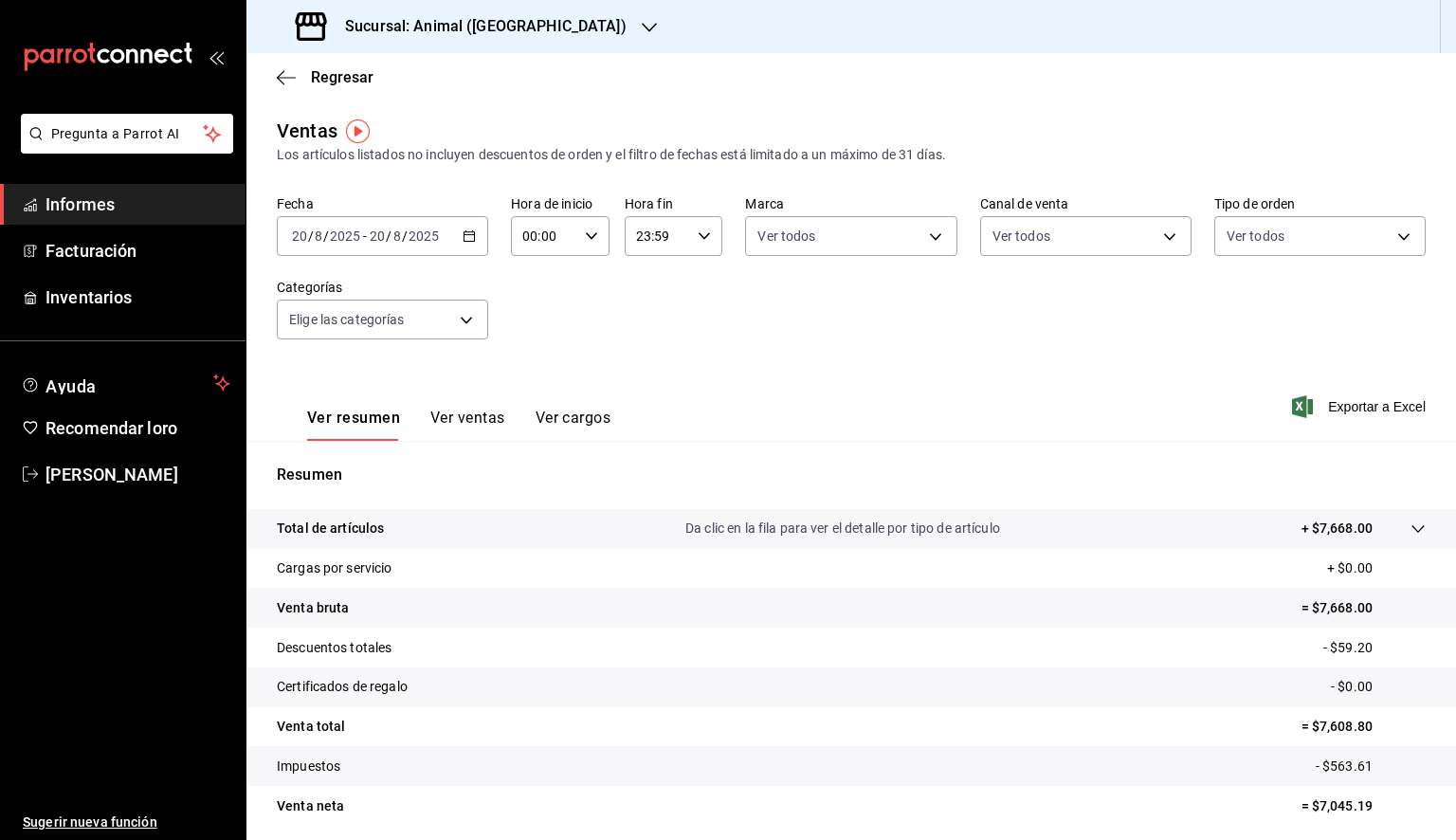
click at [474, 234] on div "[DATE] [DATE] - [DATE] [DATE]" at bounding box center [382, 235] width 211 height 40
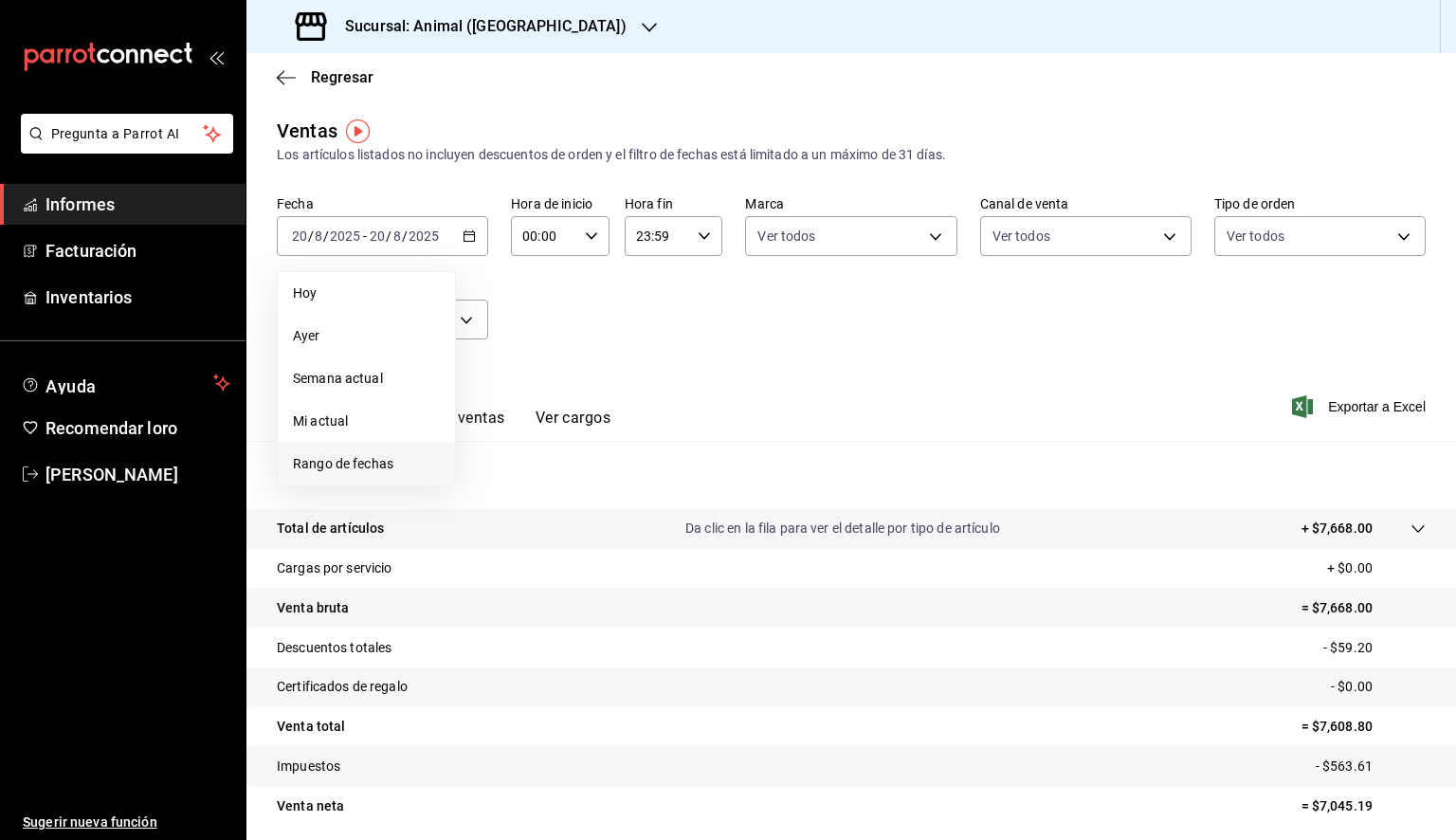
click at [396, 450] on li "Rango de fechas" at bounding box center [366, 464] width 177 height 42
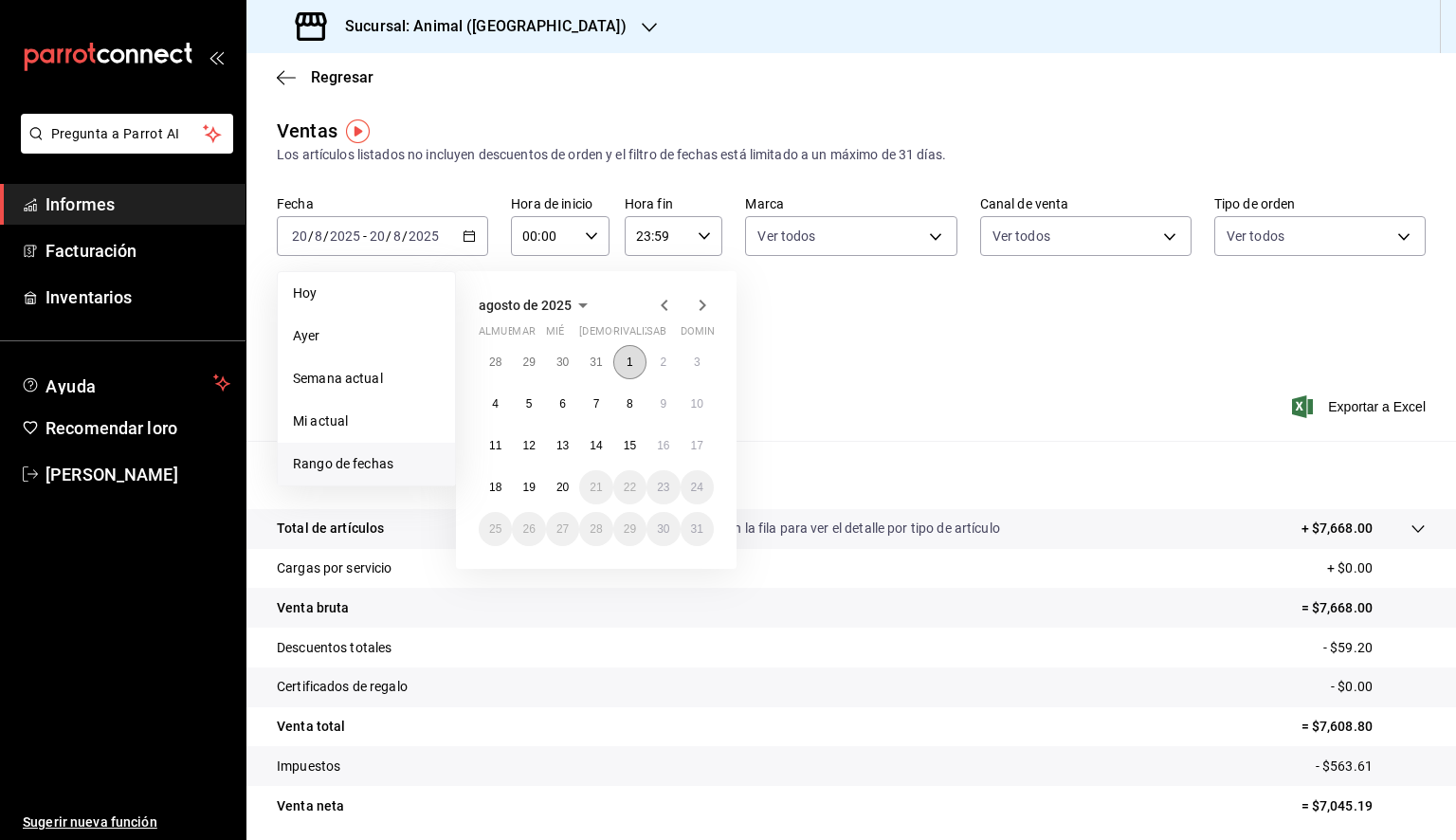
click at [631, 360] on font "1" at bounding box center [630, 363] width 7 height 14
click at [565, 495] on button "20" at bounding box center [562, 487] width 33 height 34
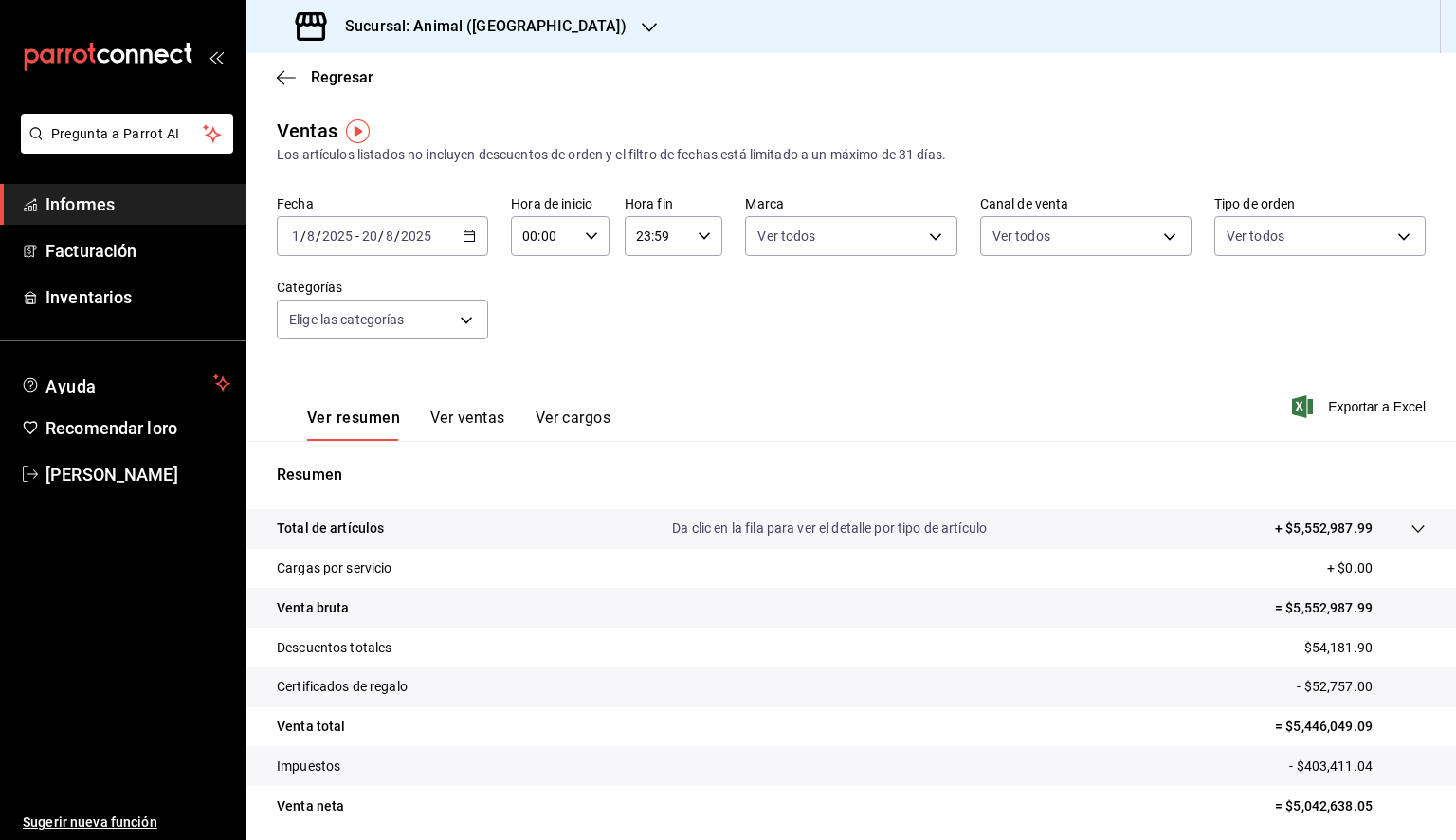
click at [584, 227] on div "00:00 Hora de inicio" at bounding box center [560, 235] width 98 height 40
click at [537, 330] on font "05" at bounding box center [533, 322] width 15 height 15
type input "05:00"
click at [675, 243] on div at bounding box center [728, 420] width 1456 height 840
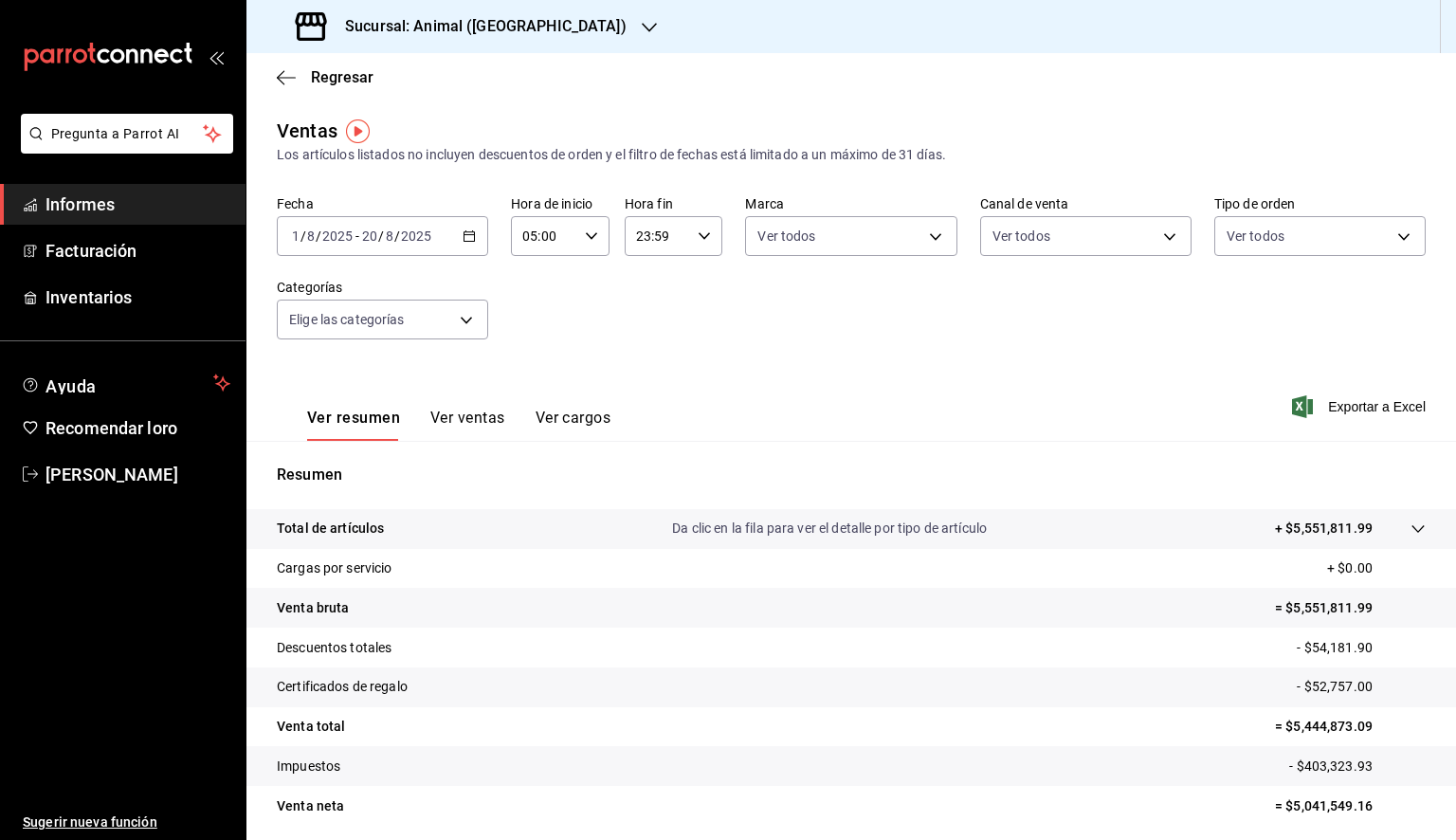
click at [666, 250] on input "23:59" at bounding box center [658, 235] width 67 height 38
click at [639, 330] on font "05" at bounding box center [645, 322] width 15 height 15
click at [693, 328] on font "05" at bounding box center [693, 322] width 15 height 15
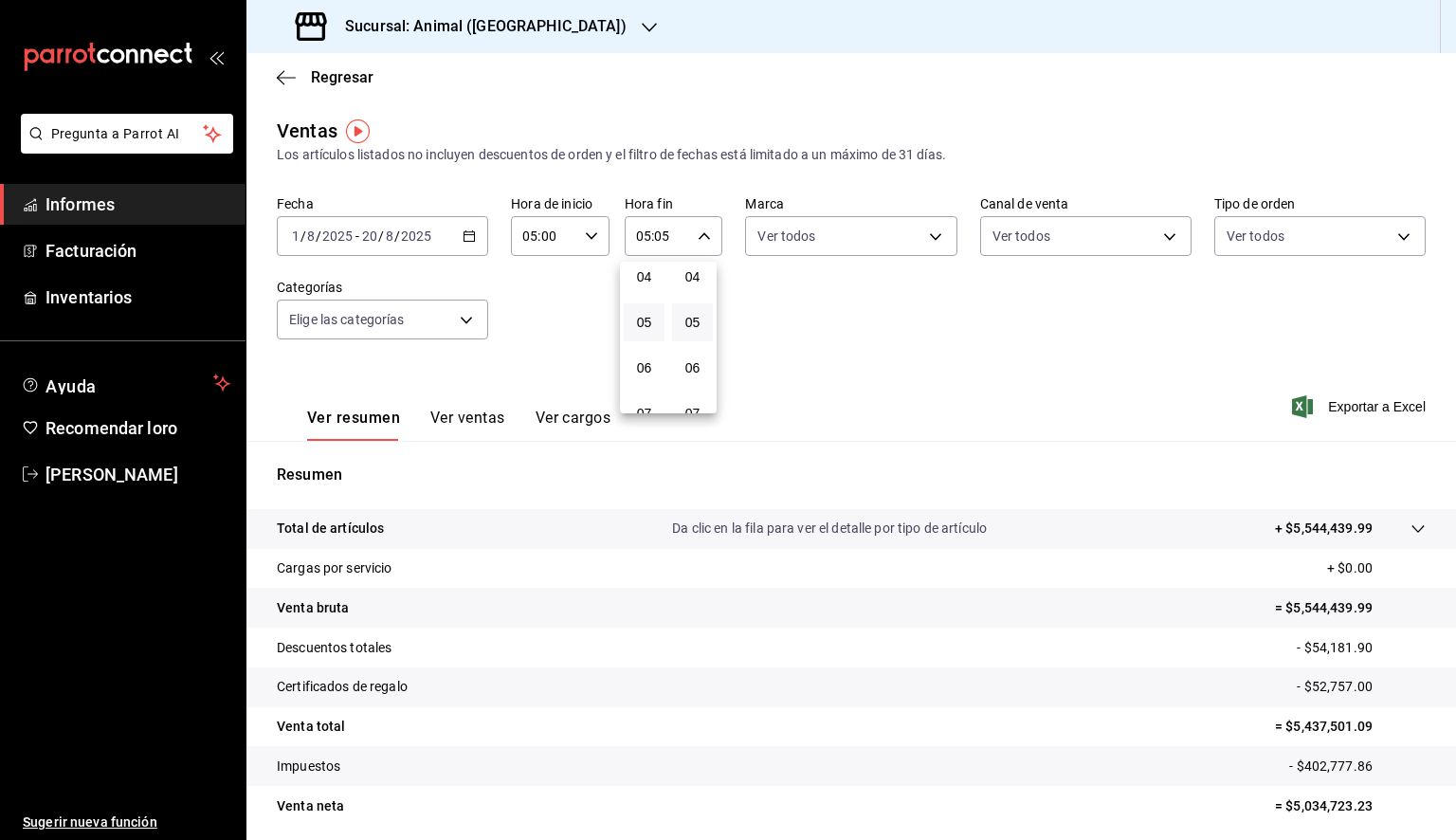
click at [887, 244] on div at bounding box center [728, 420] width 1456 height 840
click at [687, 237] on div "05:05 Hora fin" at bounding box center [674, 235] width 98 height 40
click at [696, 289] on font "00" at bounding box center [693, 285] width 15 height 15
type input "05:00"
click at [785, 247] on div at bounding box center [728, 420] width 1456 height 840
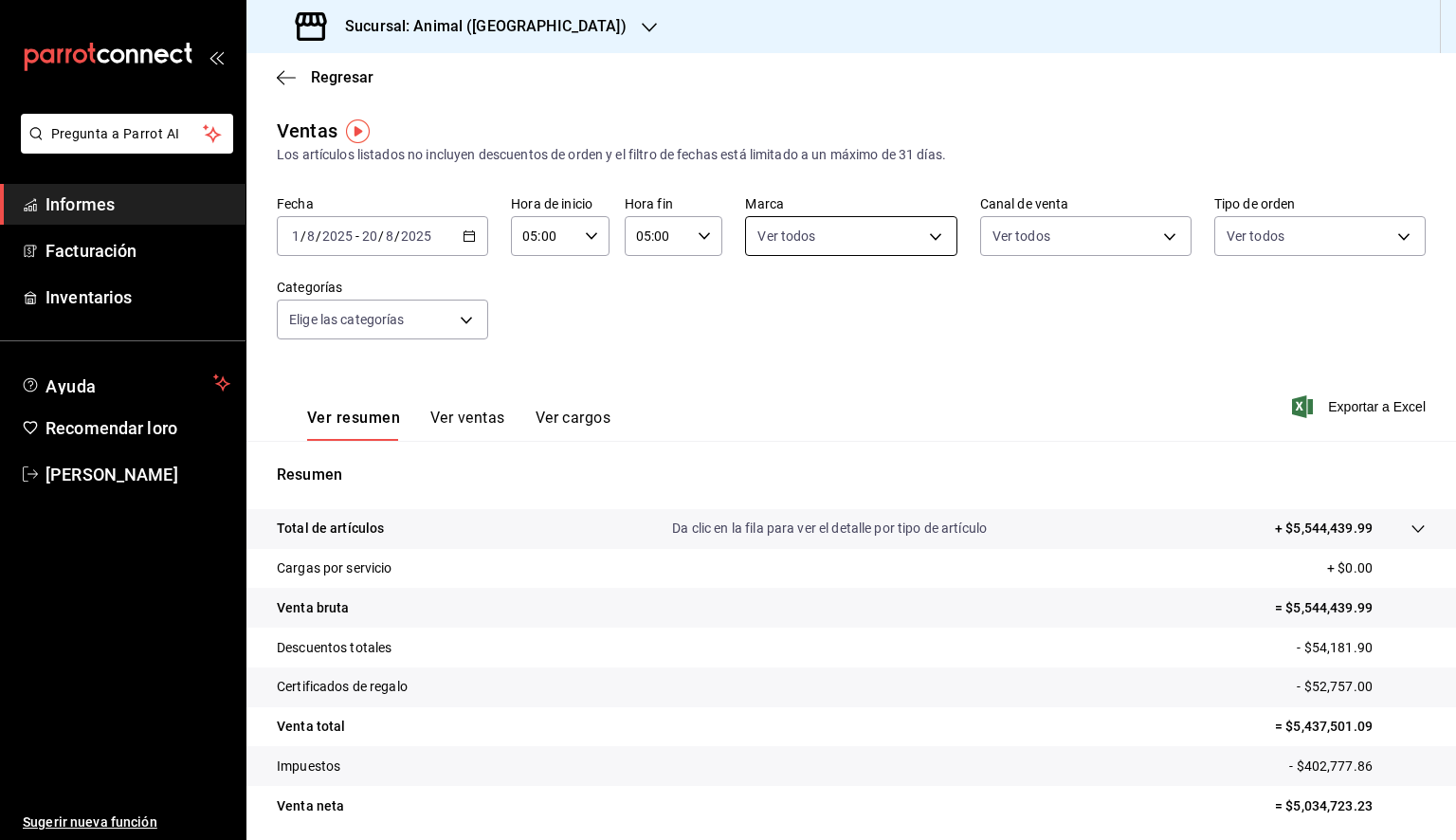
click at [789, 242] on body "Pregunta a Parrot AI Informes Facturación Inventarios Ayuda Recomendar loro [PE…" at bounding box center [728, 420] width 1456 height 840
click at [779, 302] on div "Ver todos" at bounding box center [800, 308] width 97 height 41
type input "98bba0fd-3ba1-42e0-bfa8-4188b5c89202"
checkbox input "true"
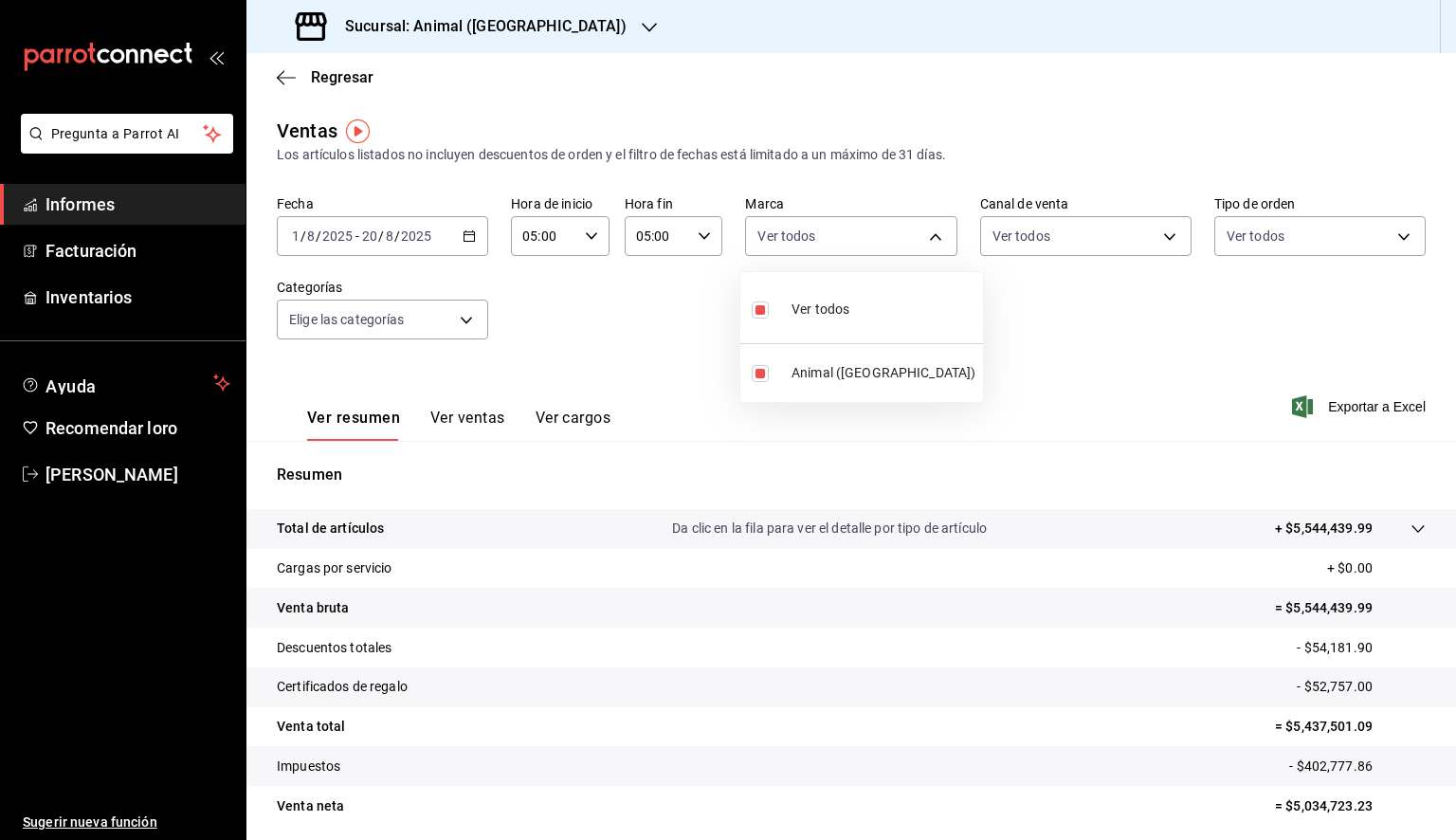
click at [1374, 402] on div at bounding box center [728, 420] width 1456 height 840
click at [1371, 406] on font "Exportar a Excel" at bounding box center [1376, 407] width 97 height 15
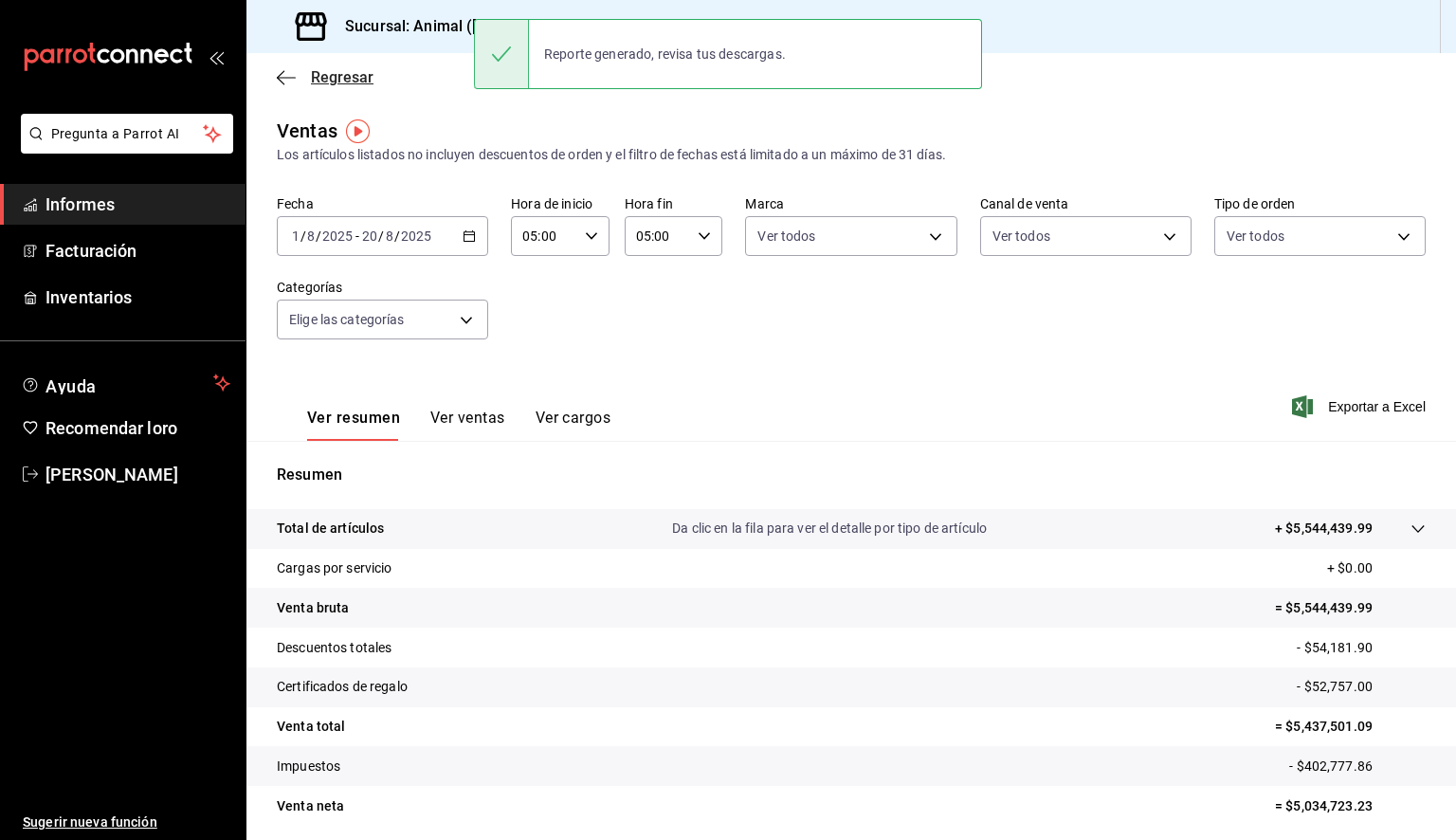
click at [290, 72] on icon "button" at bounding box center [286, 78] width 19 height 17
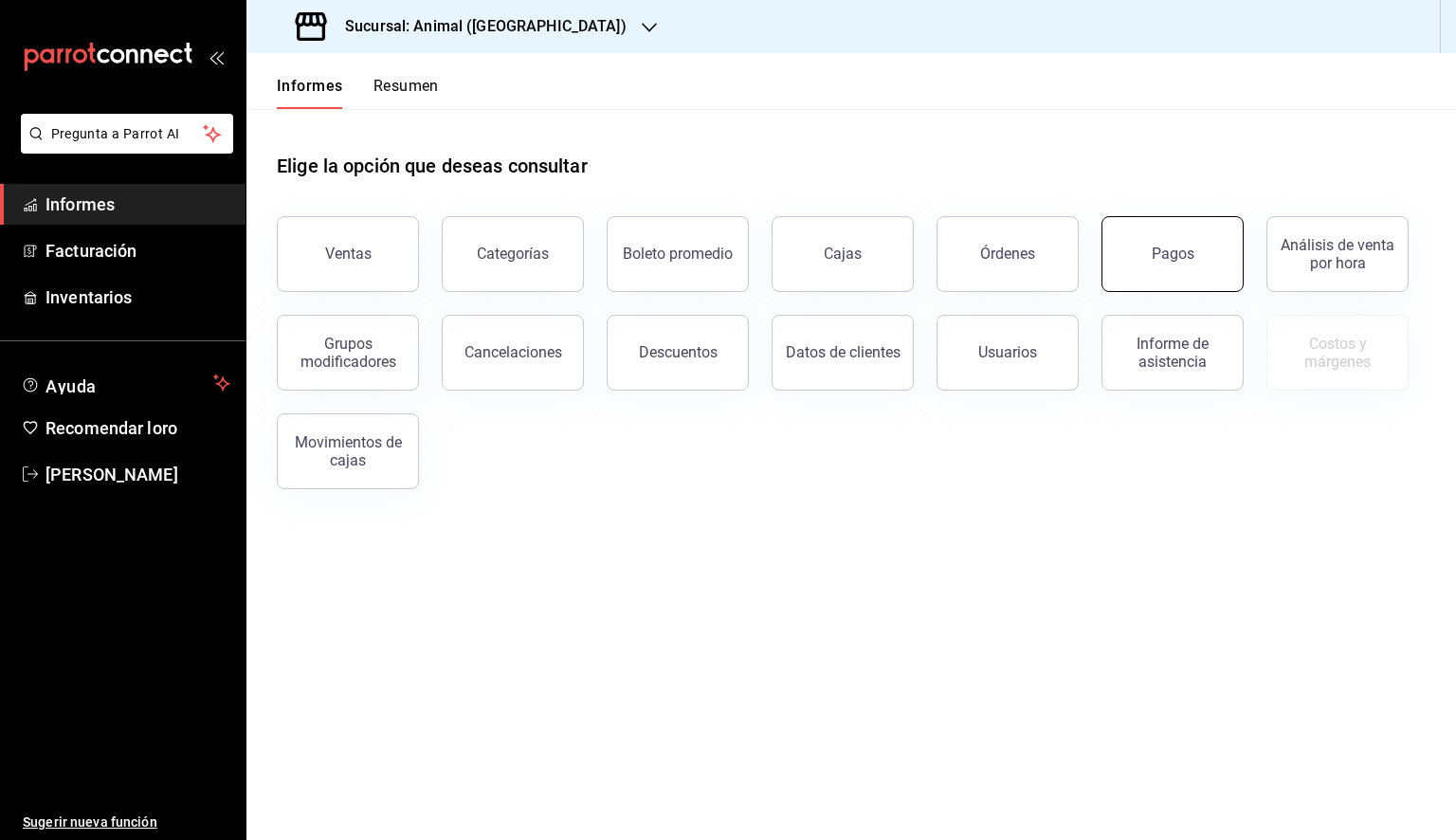
click at [1137, 252] on button "Pagos" at bounding box center [1172, 254] width 142 height 76
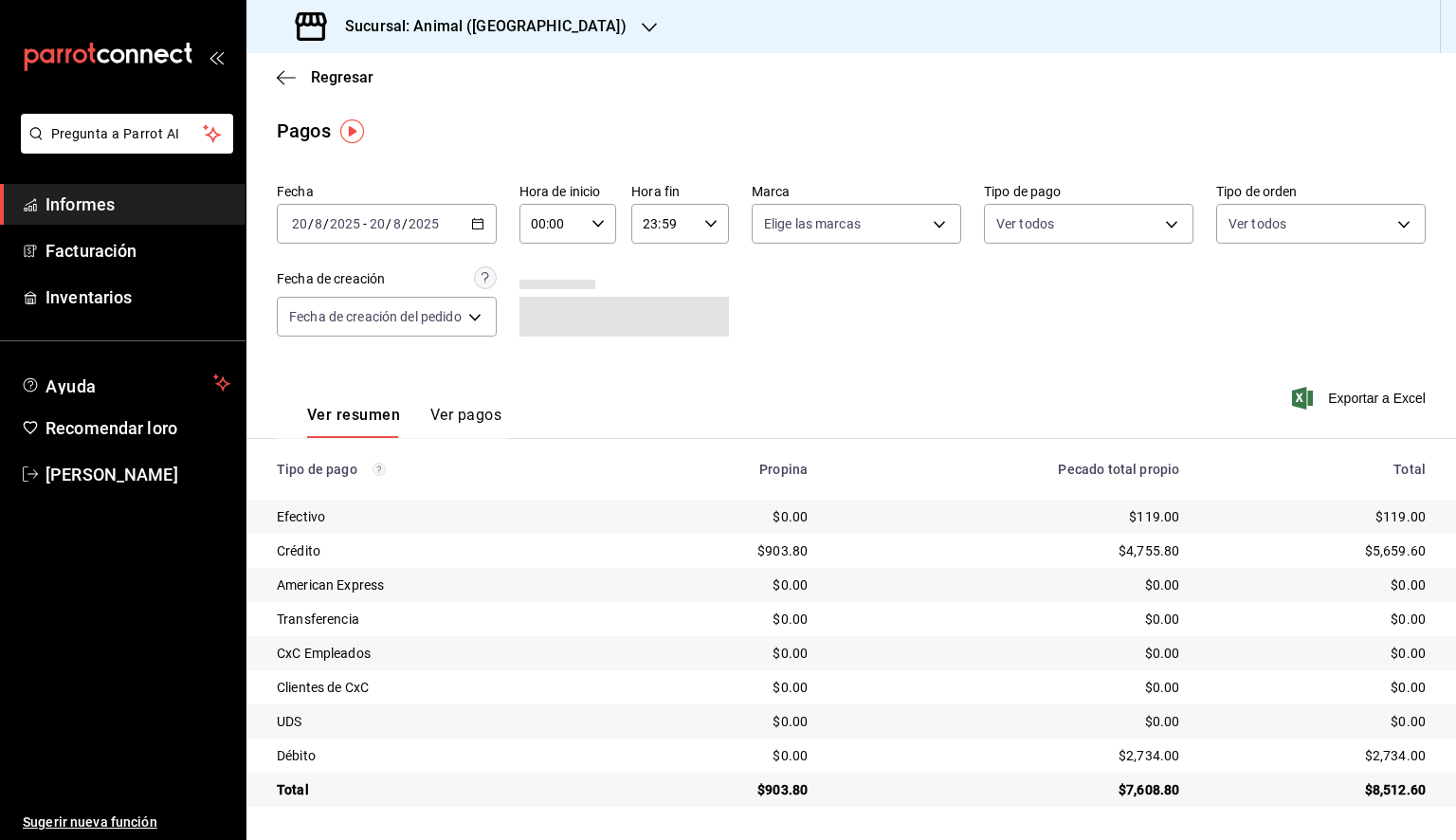
click at [474, 220] on icon "button" at bounding box center [478, 224] width 13 height 14
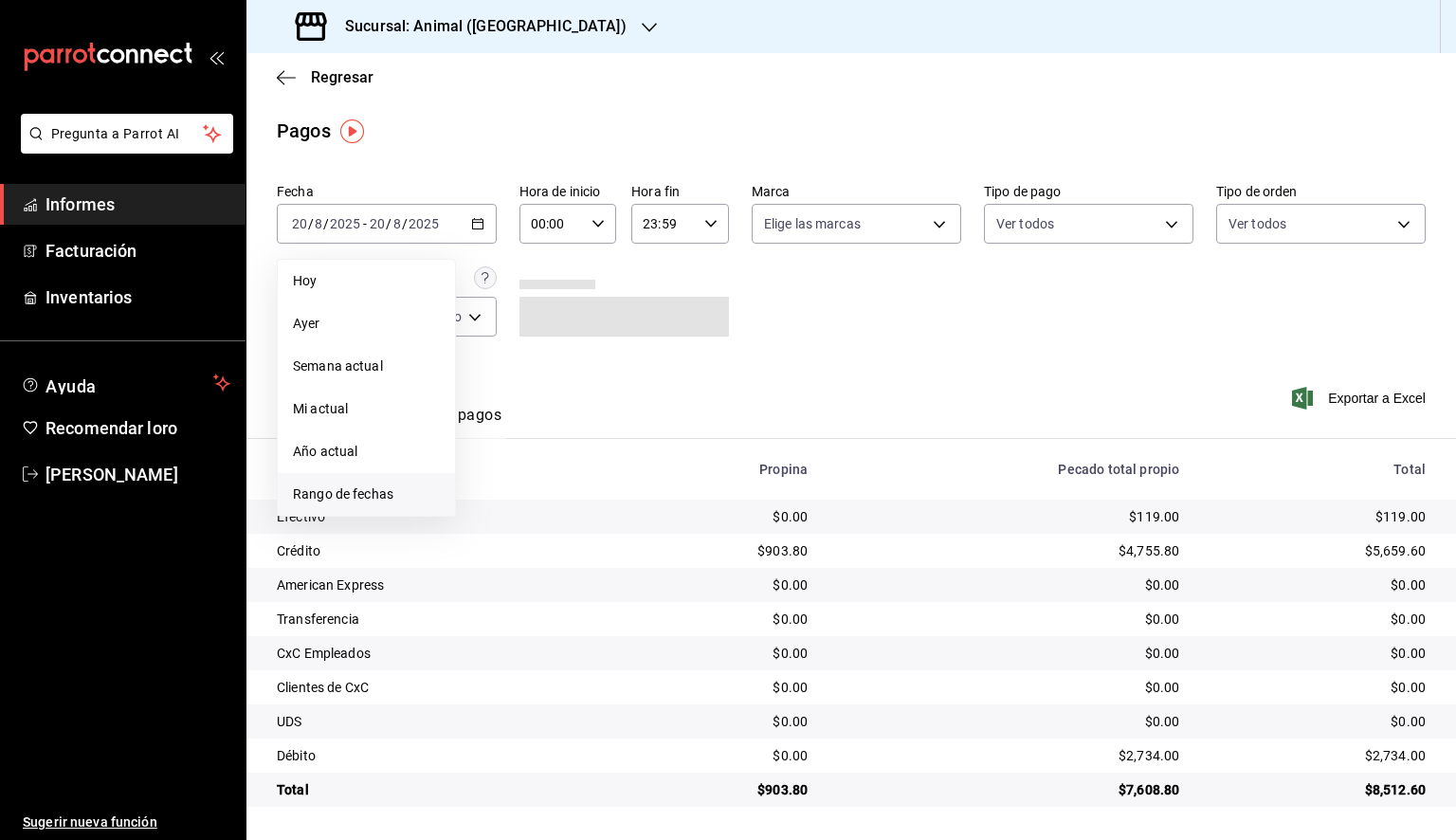
click at [379, 498] on font "Rango de fechas" at bounding box center [343, 494] width 100 height 15
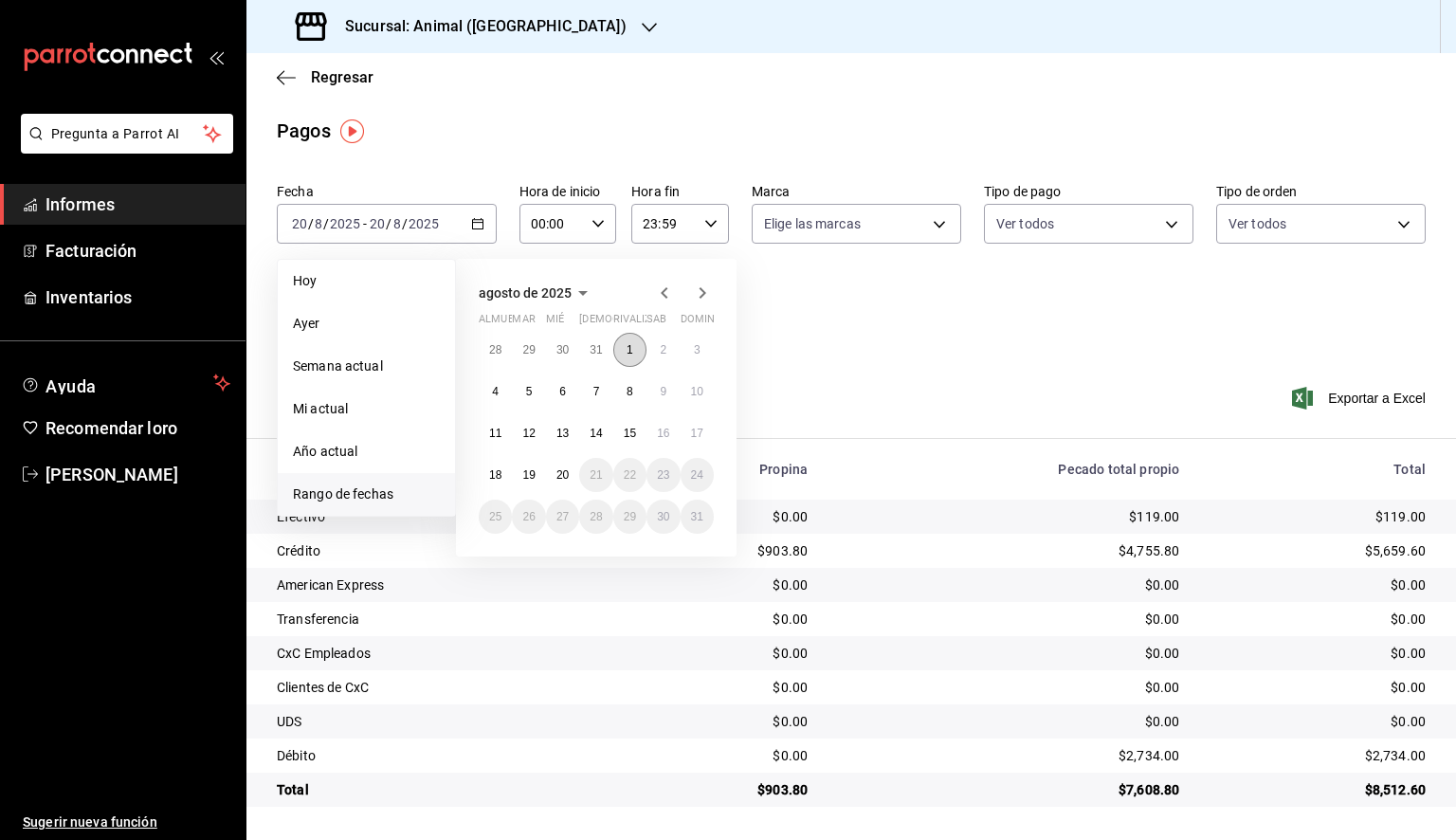
click at [632, 347] on font "1" at bounding box center [630, 350] width 7 height 14
click at [562, 475] on font "20" at bounding box center [562, 475] width 13 height 14
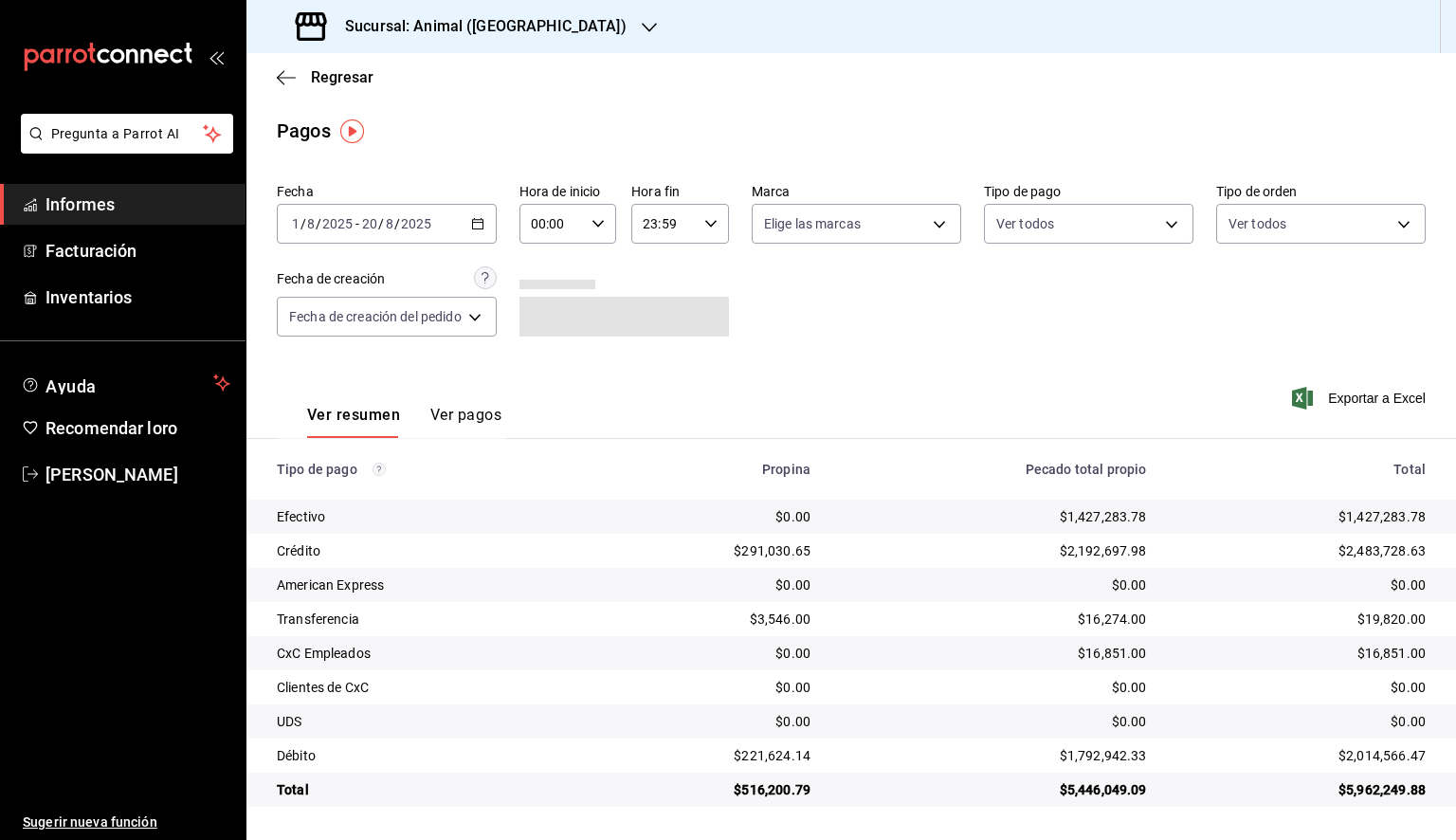
click at [588, 229] on div "00:00 Hora de inicio" at bounding box center [568, 223] width 97 height 40
click at [551, 317] on font "05" at bounding box center [547, 311] width 15 height 15
type input "05:00"
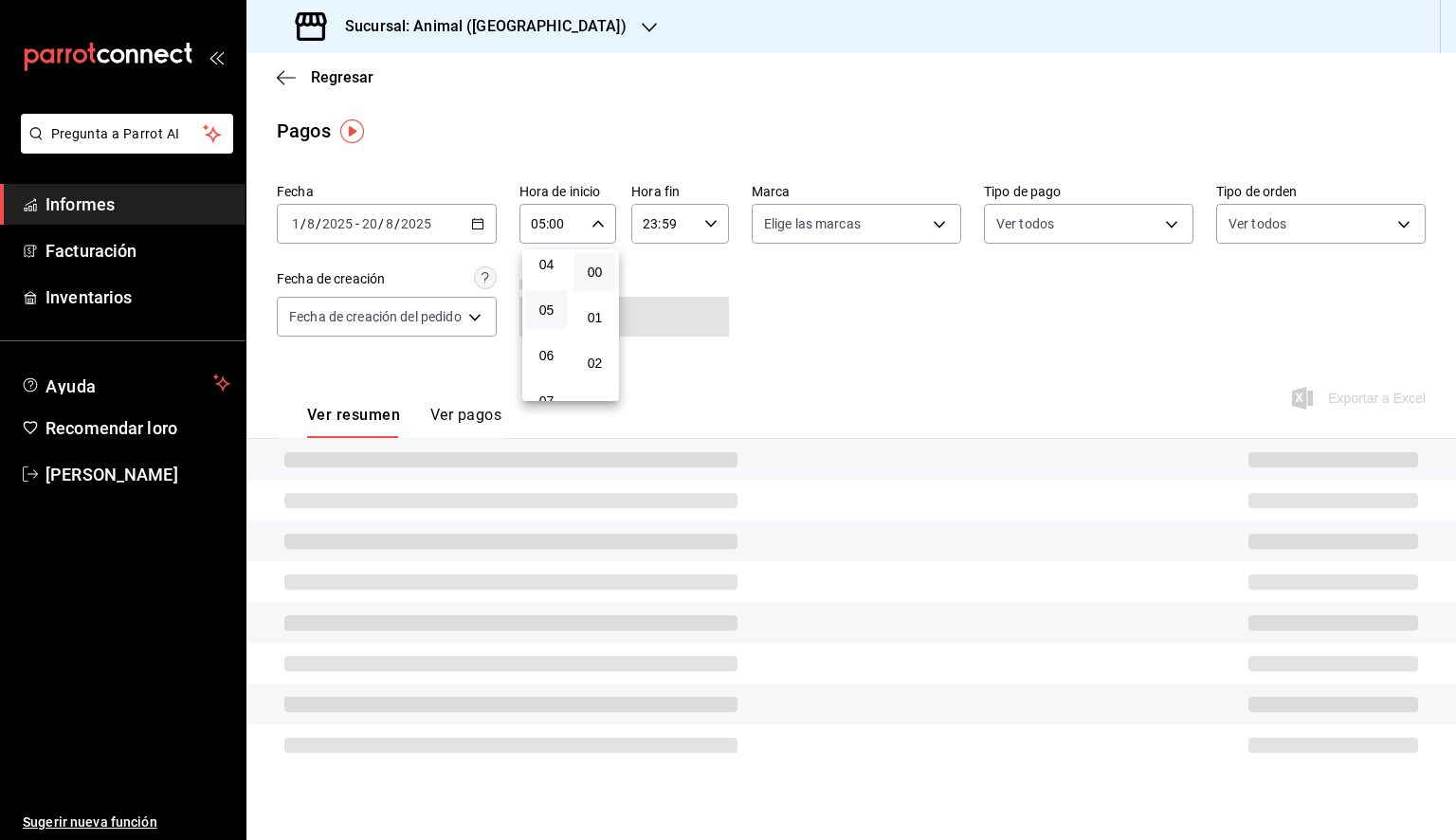
click at [720, 227] on div at bounding box center [728, 420] width 1456 height 840
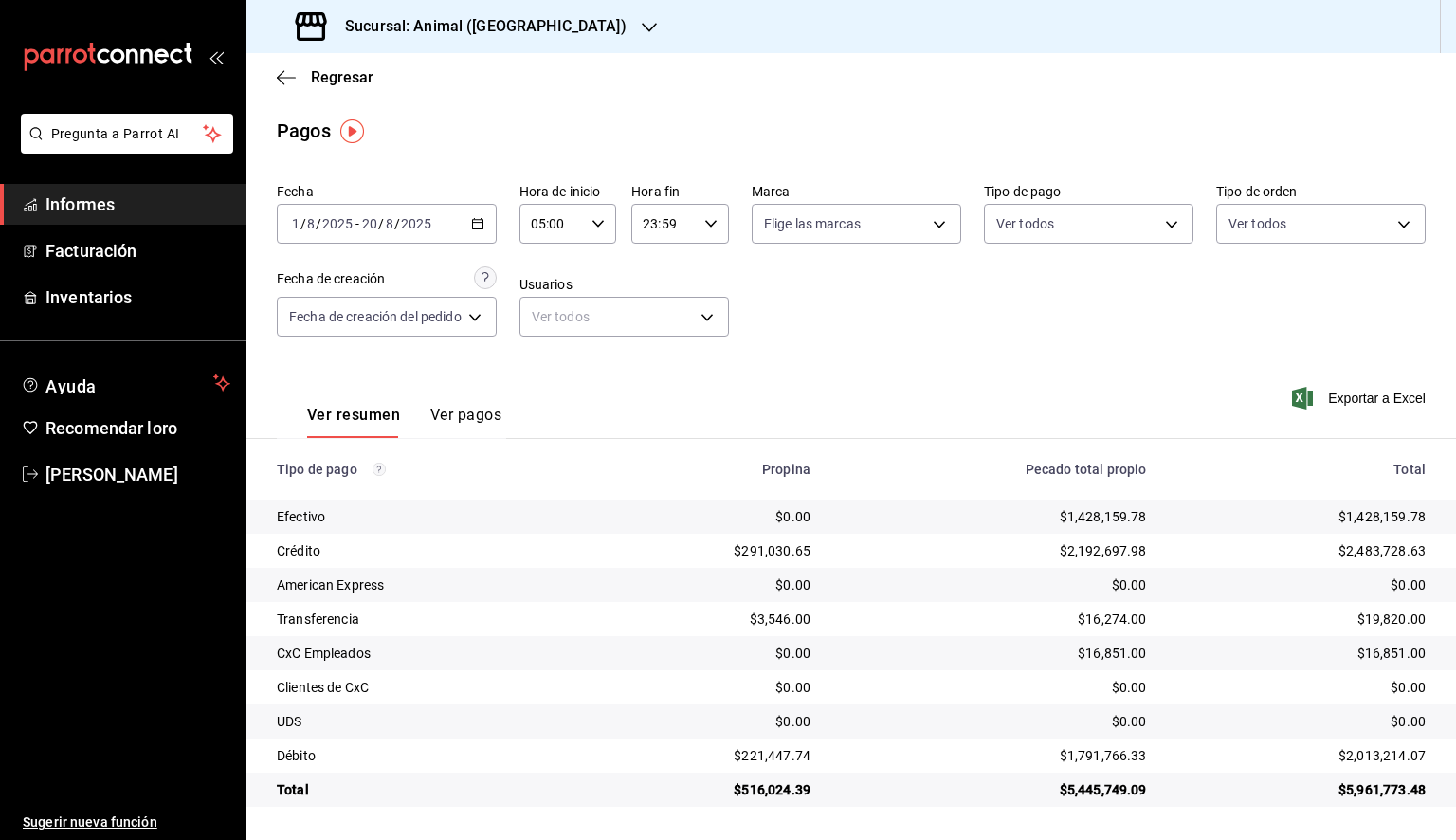
click at [709, 226] on icon "button" at bounding box center [711, 224] width 13 height 14
click at [659, 317] on font "05" at bounding box center [659, 311] width 15 height 15
click at [699, 284] on button "00" at bounding box center [707, 271] width 40 height 38
type input "05:00"
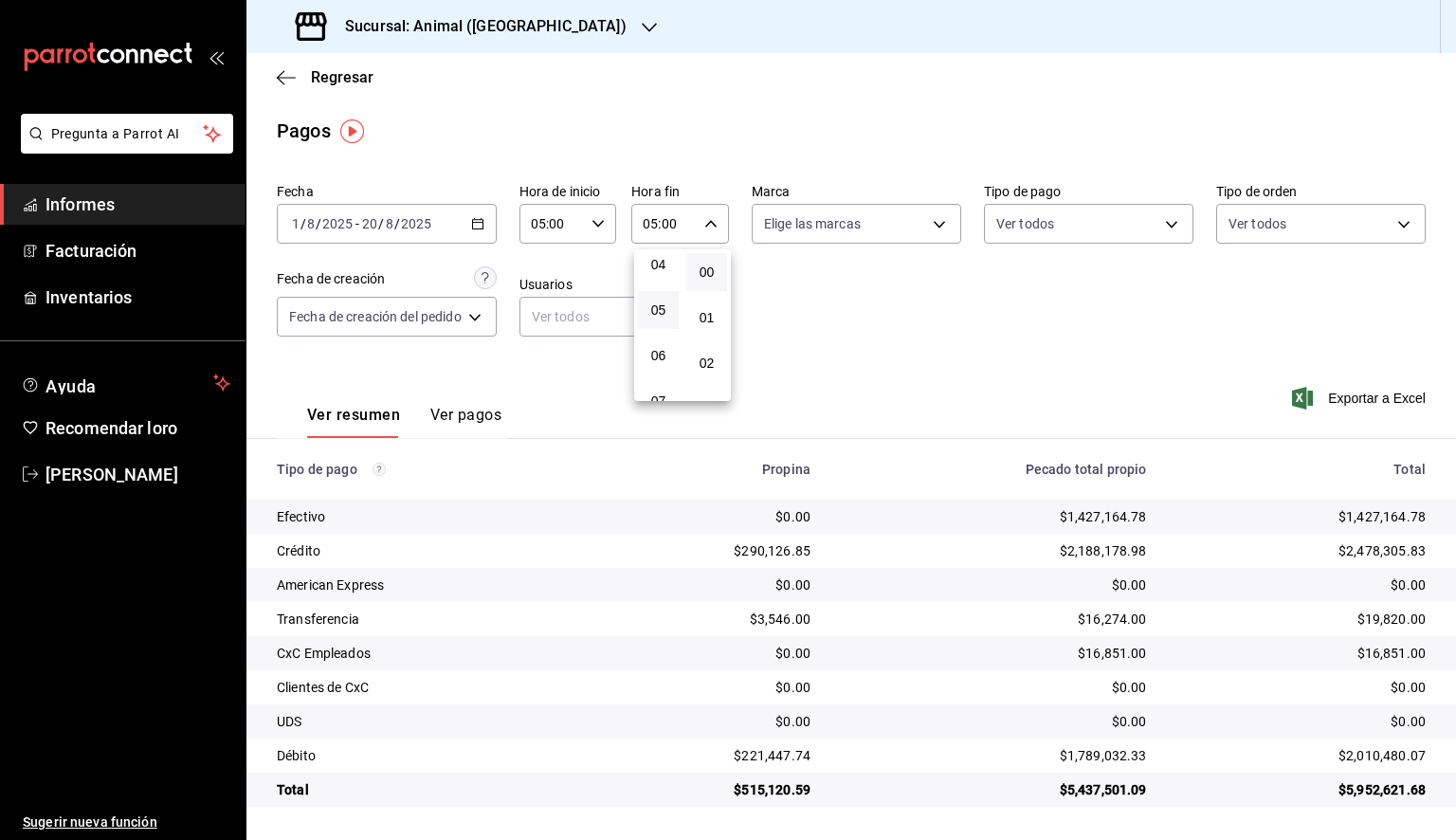
click at [863, 239] on div at bounding box center [728, 420] width 1456 height 840
click at [865, 238] on body "Pregunta a Parrot AI Informes Facturación Inventarios Ayuda Recomendar loro [PE…" at bounding box center [728, 420] width 1456 height 840
click at [847, 284] on div "Ver todos" at bounding box center [814, 295] width 97 height 41
type input "98bba0fd-3ba1-42e0-bfa8-4188b5c89202"
checkbox input "true"
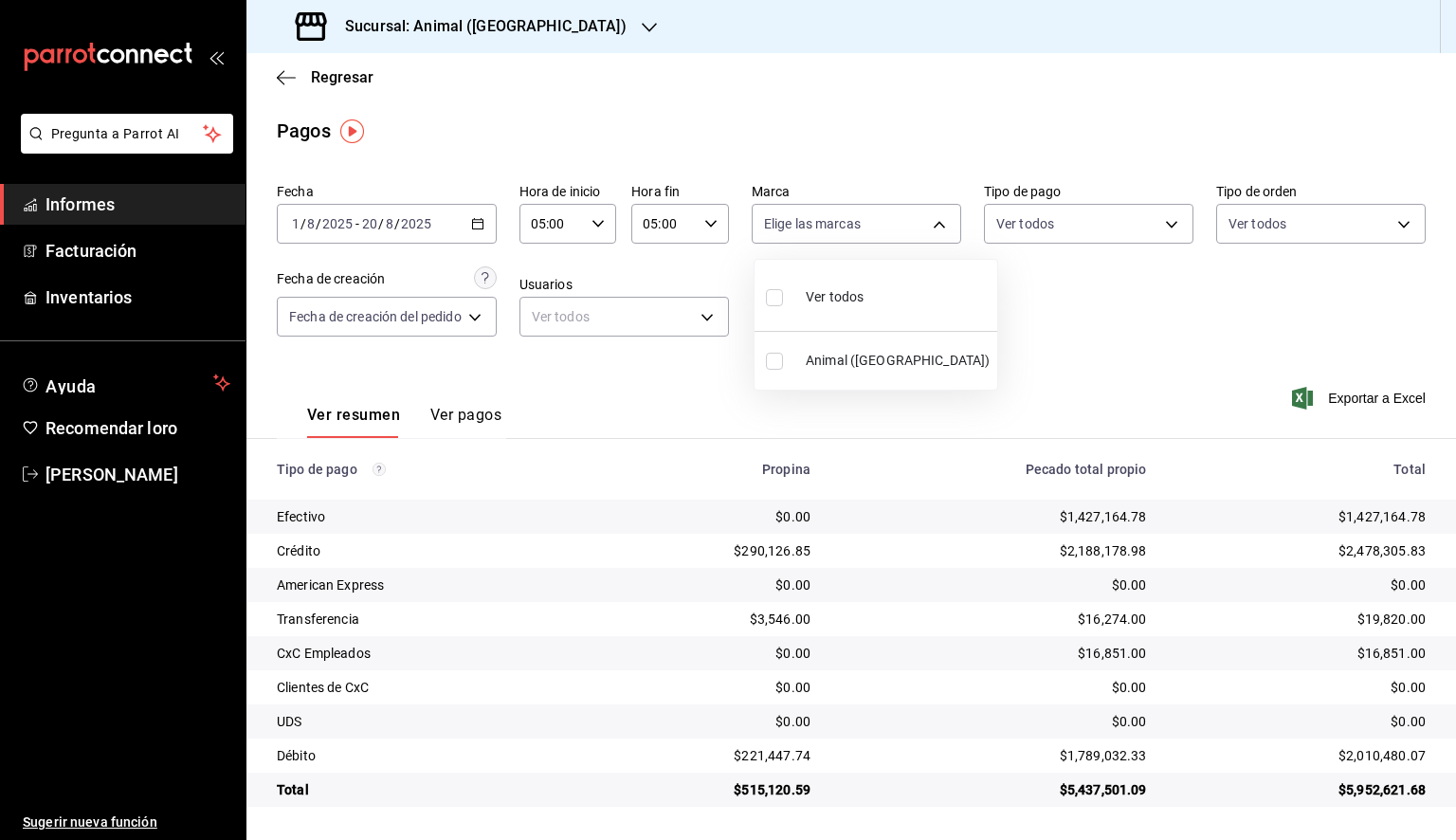
checkbox input "true"
click at [1071, 303] on div at bounding box center [728, 420] width 1456 height 840
click at [1371, 400] on font "Exportar a Excel" at bounding box center [1376, 398] width 97 height 15
